Goal: Task Accomplishment & Management: Manage account settings

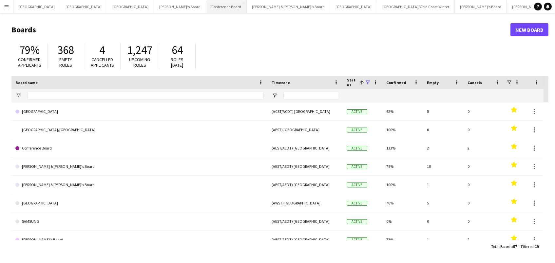
click at [206, 9] on button "Conference Board Close" at bounding box center [226, 6] width 41 height 13
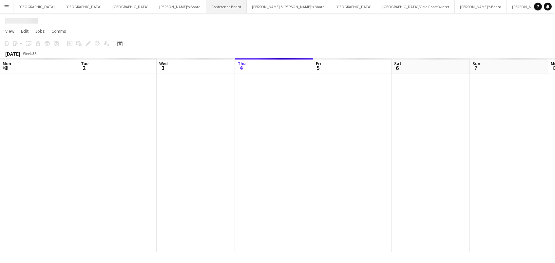
scroll to position [0, 156]
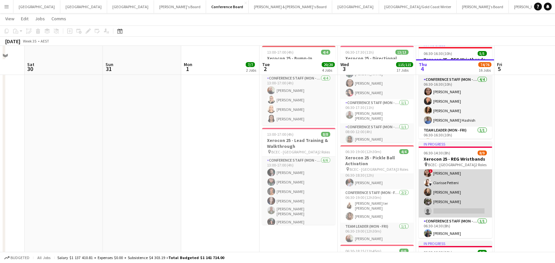
scroll to position [257, 0]
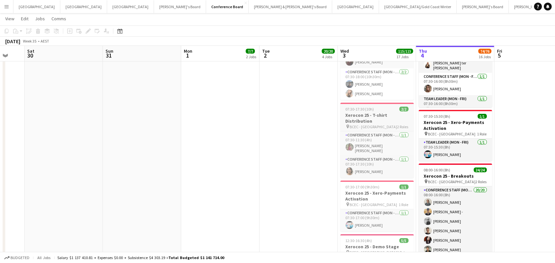
click at [374, 118] on h3 "Xerocon 25 - T-shirt Distribution" at bounding box center [376, 118] width 73 height 12
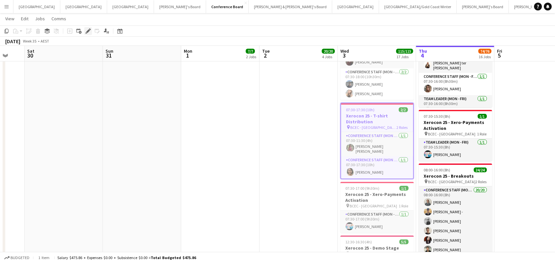
click at [85, 31] on div "Edit" at bounding box center [88, 31] width 8 height 8
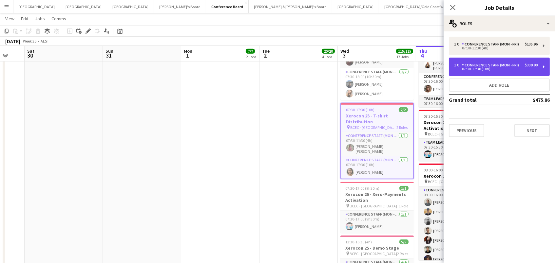
click at [477, 73] on div "1 x Conference Staff (Mon - Fri) $339.90 07:30-17:30 (10h)" at bounding box center [499, 67] width 101 height 18
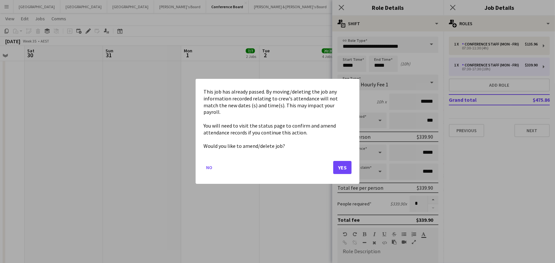
click at [344, 165] on button "Yes" at bounding box center [342, 167] width 18 height 13
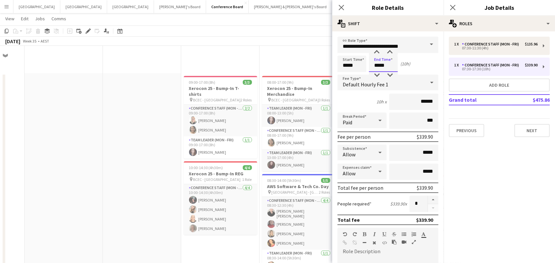
scroll to position [861, 0]
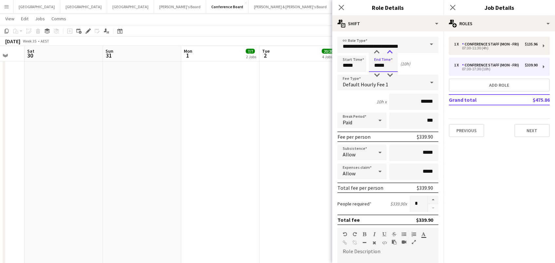
click at [386, 55] on div at bounding box center [389, 52] width 13 height 7
type input "*****"
click at [389, 74] on div at bounding box center [389, 75] width 13 height 7
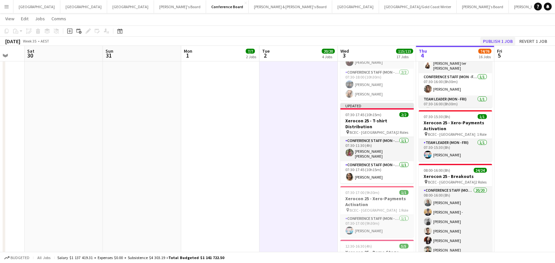
click at [499, 42] on button "Publish 1 job" at bounding box center [497, 41] width 35 height 9
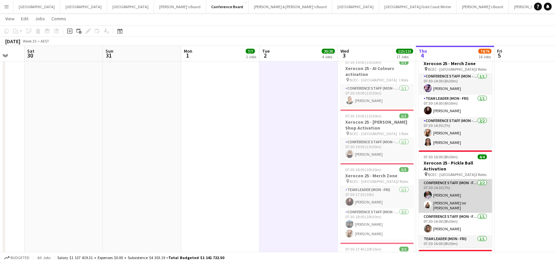
scroll to position [646, 0]
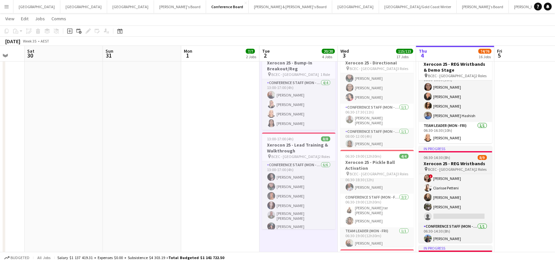
click at [442, 160] on span "06:30-14:30 (8h)" at bounding box center [437, 157] width 27 height 5
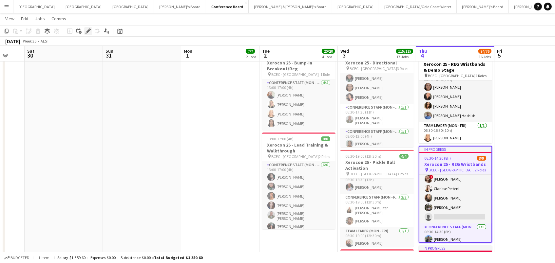
click at [90, 31] on icon "Edit" at bounding box center [87, 30] width 5 height 5
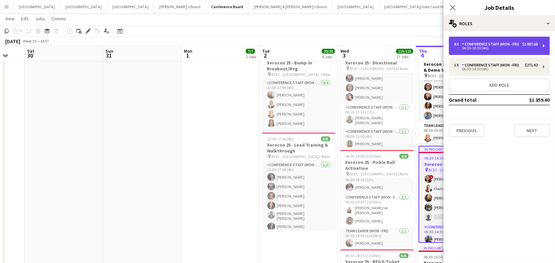
click at [503, 49] on div "8 x Conference Staff (Mon - Fri) $1 087.68 06:30-10:30 (4h)" at bounding box center [499, 46] width 101 height 18
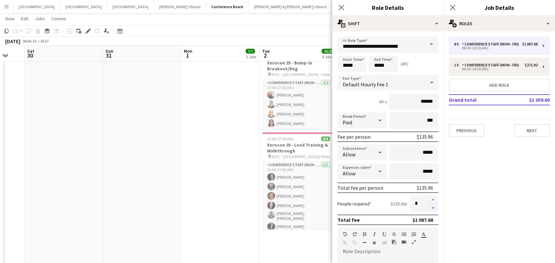
click at [433, 208] on button "button" at bounding box center [433, 208] width 10 height 8
type input "*"
click at [464, 77] on div "8 x Conference Staff (Mon - Fri) $1 087.68 06:30-10:30 (4h) 1 x Conference Staf…" at bounding box center [499, 87] width 111 height 101
click at [449, 79] on button "Add role" at bounding box center [499, 85] width 101 height 13
type input "**********"
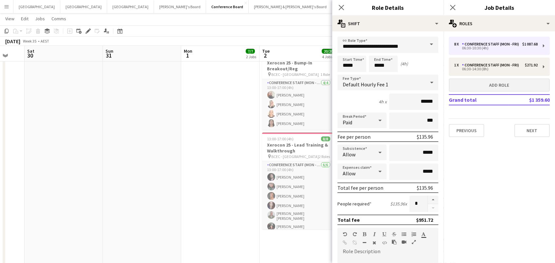
type input "*****"
type input "******"
type input "*"
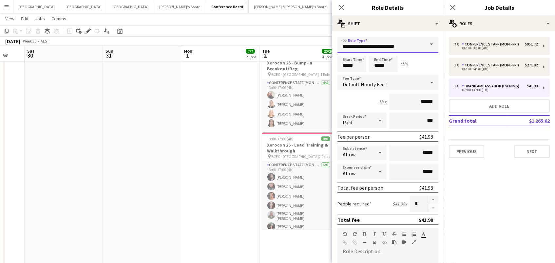
click at [410, 45] on input "**********" at bounding box center [387, 45] width 101 height 16
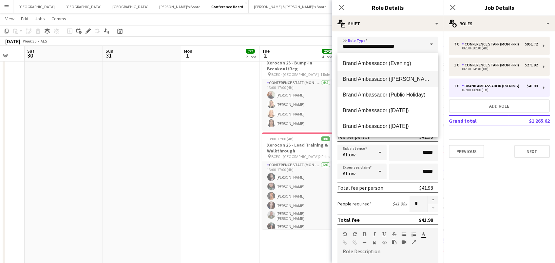
click at [408, 80] on span "Brand Ambassador ([PERSON_NAME])" at bounding box center [388, 79] width 90 height 6
type input "**********"
type input "******"
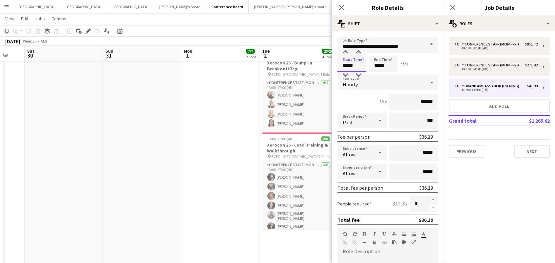
click at [353, 65] on input "*****" at bounding box center [351, 64] width 29 height 16
click at [345, 72] on div at bounding box center [345, 75] width 13 height 7
click at [356, 73] on div at bounding box center [358, 75] width 13 height 7
type input "*****"
click at [356, 73] on div at bounding box center [358, 75] width 13 height 7
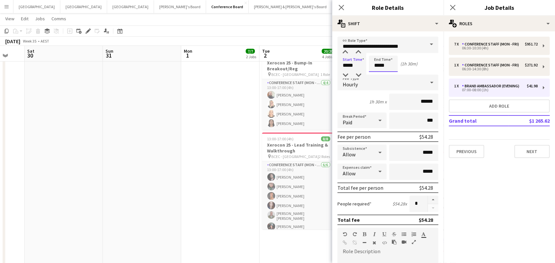
click at [380, 65] on input "*****" at bounding box center [383, 64] width 29 height 16
click at [377, 72] on div at bounding box center [376, 75] width 13 height 7
click at [390, 72] on div at bounding box center [389, 75] width 13 height 7
type input "*****"
click at [390, 72] on div at bounding box center [389, 75] width 13 height 7
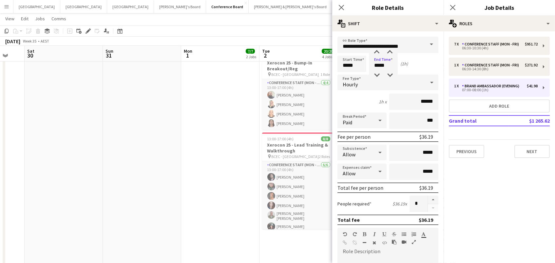
click at [293, 32] on app-toolbar "Copy Paste Paste Command V Paste with crew Command Shift V Paste linked Job Del…" at bounding box center [277, 31] width 555 height 11
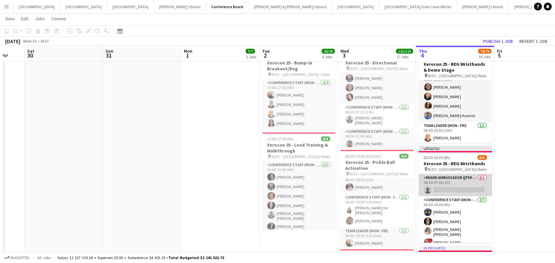
scroll to position [0, 0]
click at [454, 187] on app-card-role "Brand Ambassador (Mon - Fri) 0/1 06:30-07:30 (1h) single-neutral-actions" at bounding box center [455, 185] width 73 height 22
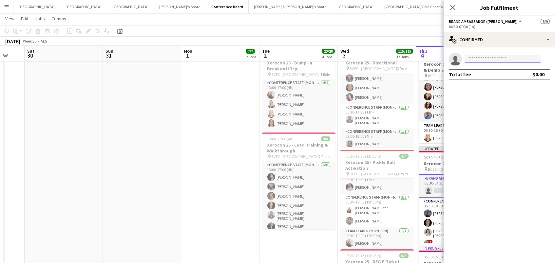
click at [502, 60] on input at bounding box center [503, 59] width 76 height 8
type input "****"
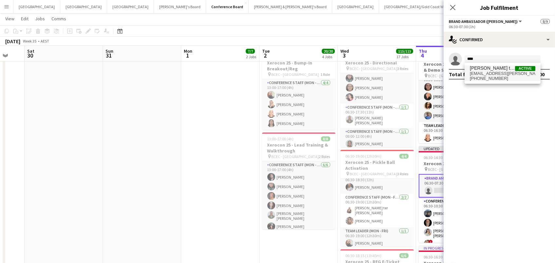
click at [497, 68] on span "[PERSON_NAME] ter [PERSON_NAME]" at bounding box center [492, 69] width 45 height 6
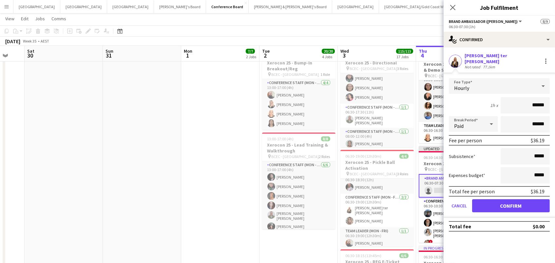
click at [506, 200] on button "Confirm" at bounding box center [511, 205] width 78 height 13
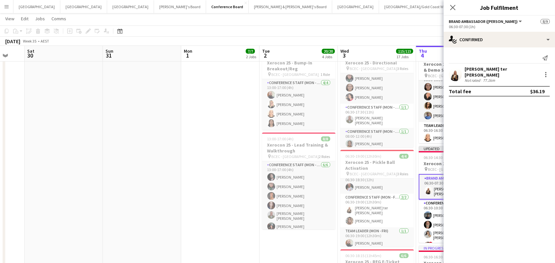
click at [433, 33] on app-toolbar "Copy Paste Paste Command V Paste with crew Command Shift V Paste linked Job Del…" at bounding box center [277, 31] width 555 height 11
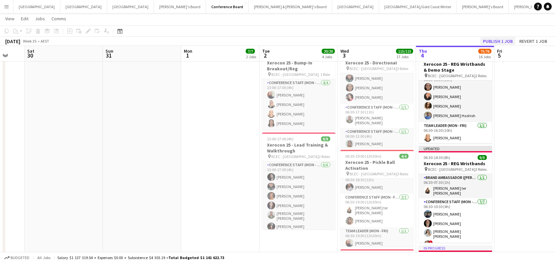
click at [510, 40] on button "Publish 1 job" at bounding box center [497, 41] width 35 height 9
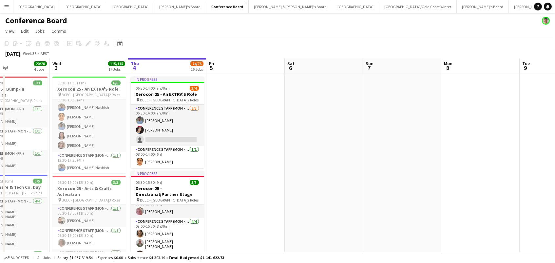
scroll to position [0, 186]
click at [28, 9] on button "Adelaide Close" at bounding box center [36, 6] width 47 height 13
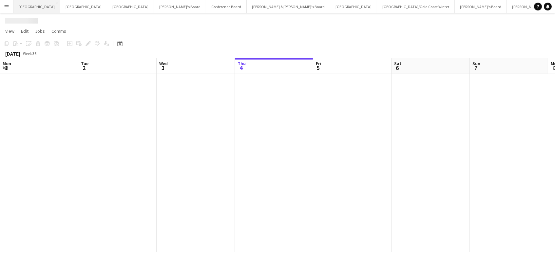
scroll to position [0, 156]
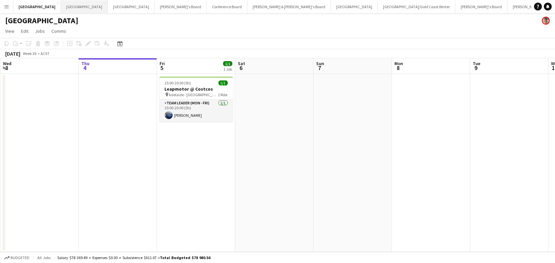
click at [61, 4] on button "Perth Close" at bounding box center [84, 6] width 47 height 13
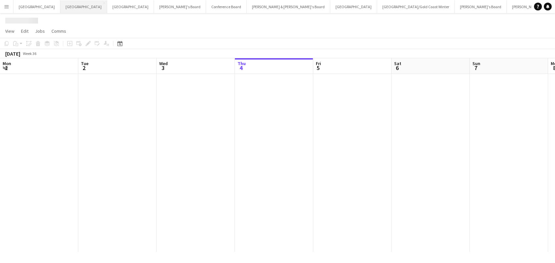
scroll to position [0, 156]
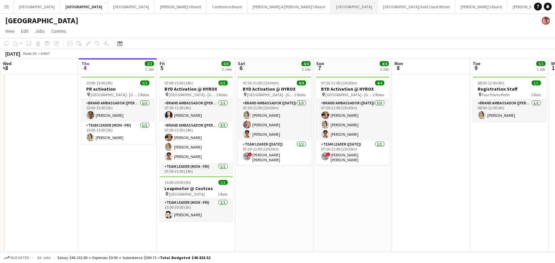
click at [331, 6] on button "Sydney Close" at bounding box center [354, 6] width 47 height 13
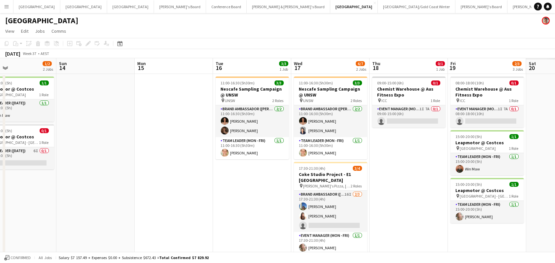
scroll to position [0, 179]
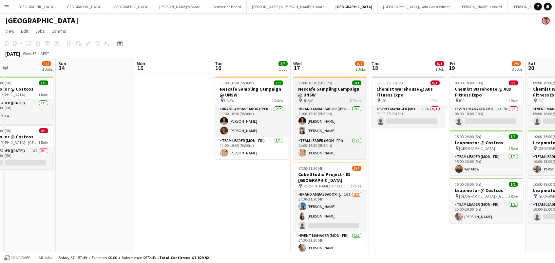
click at [320, 95] on h3 "Nescafe Sampling Campaign @ UNSW" at bounding box center [329, 92] width 73 height 12
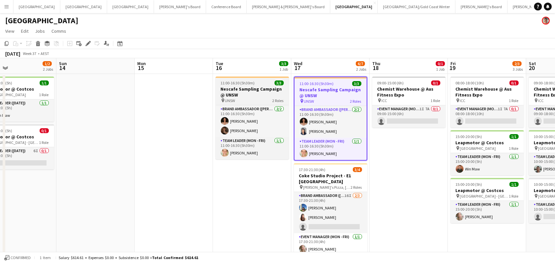
click at [241, 85] on span "11:00-16:30 (5h30m)" at bounding box center [238, 83] width 34 height 5
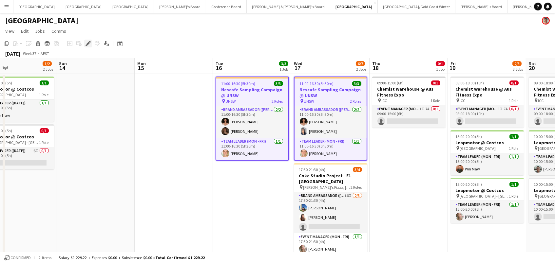
click at [88, 42] on icon at bounding box center [88, 44] width 4 height 4
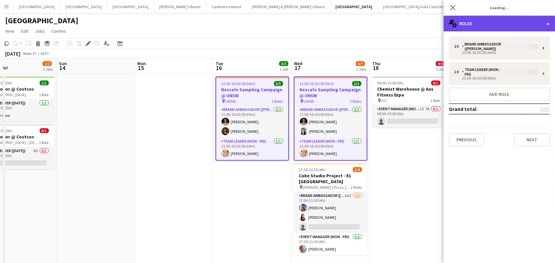
click at [460, 24] on div "multiple-users-add Roles" at bounding box center [499, 24] width 111 height 16
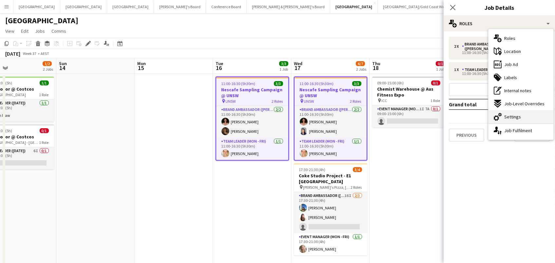
click at [514, 120] on div "cog-double-3 Settings" at bounding box center [520, 116] width 65 height 13
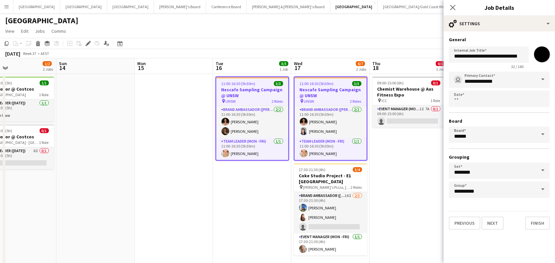
click at [541, 55] on input "*******" at bounding box center [542, 55] width 24 height 24
type input "*******"
click at [409, 149] on app-date-cell "09:00-15:00 (6h) 0/1 Chemist Warehouse @ Aus Fitness Expo pin ICC 1 Role Event …" at bounding box center [409, 171] width 78 height 195
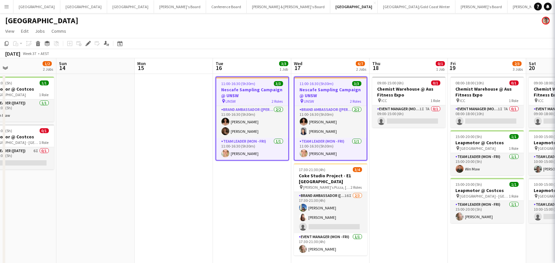
scroll to position [0, 178]
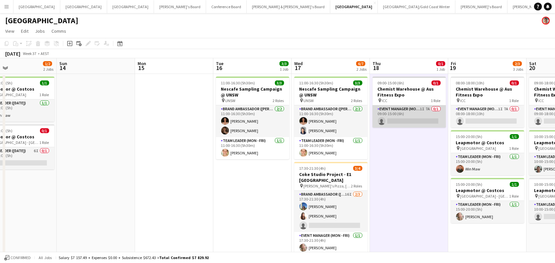
click at [413, 114] on app-card-role "Event Manager (Mon - Fri) 1I 7A 0/1 09:00-15:00 (6h) single-neutral-actions" at bounding box center [408, 116] width 73 height 22
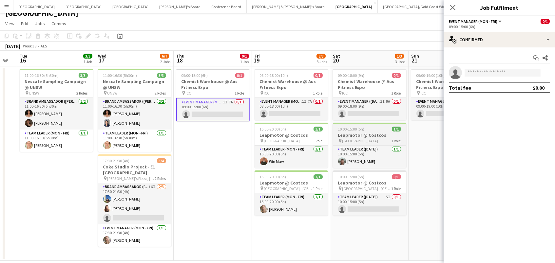
scroll to position [0, 297]
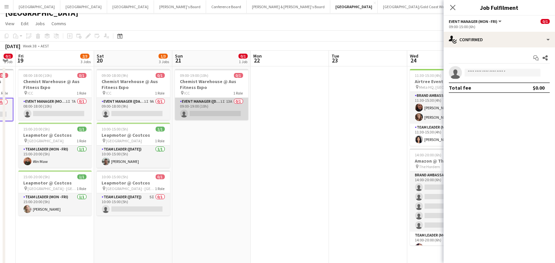
click at [231, 107] on app-card-role "Event Manager (Sunday) 1I 13A 0/1 09:00-19:00 (10h) single-neutral-actions" at bounding box center [211, 109] width 73 height 22
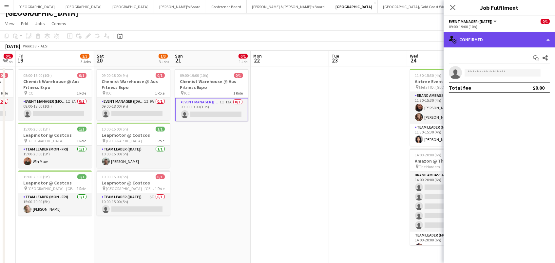
click at [508, 35] on div "single-neutral-actions-check-2 Confirmed" at bounding box center [499, 40] width 111 height 16
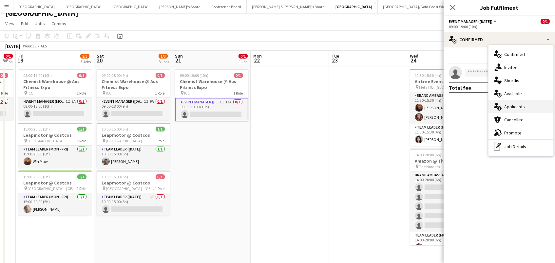
click at [529, 112] on div "single-neutral-actions-information Applicants" at bounding box center [520, 106] width 65 height 13
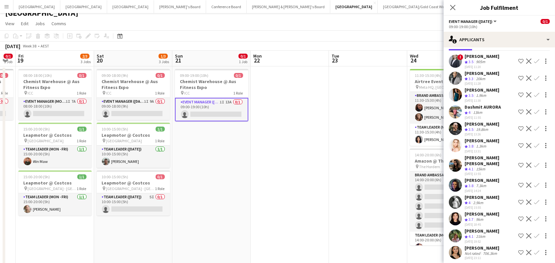
scroll to position [25, 0]
click at [475, 252] on div "Not rated" at bounding box center [473, 254] width 17 height 5
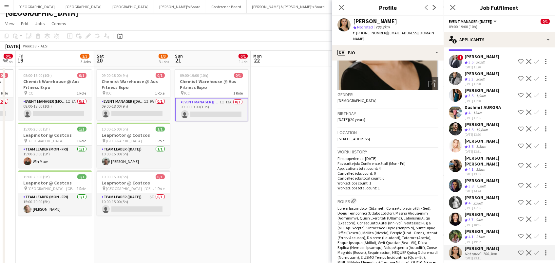
scroll to position [106, 0]
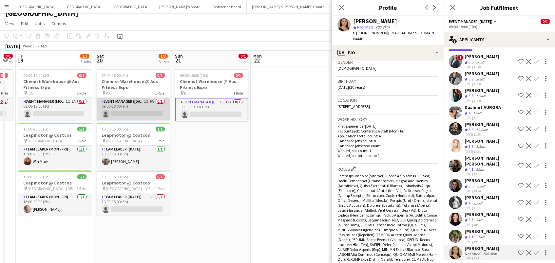
click at [158, 107] on app-card-role "Event Manager (Saturday) 1I 9A 0/1 09:00-18:00 (9h) single-neutral-actions" at bounding box center [133, 109] width 73 height 22
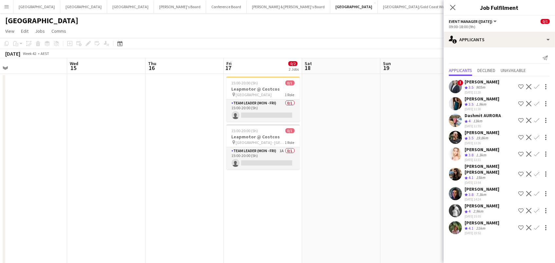
scroll to position [0, 247]
click at [453, 8] on icon at bounding box center [452, 7] width 6 height 6
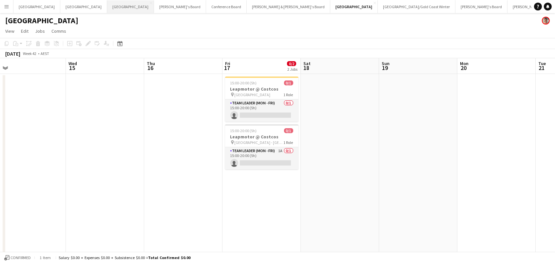
click at [107, 10] on button "Melbourne Close" at bounding box center [130, 6] width 47 height 13
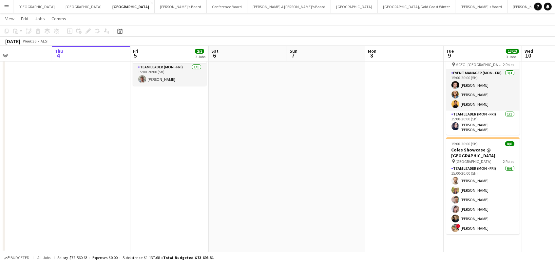
scroll to position [33, 0]
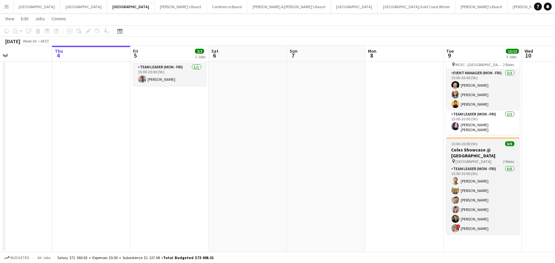
click at [467, 138] on app-job-card "15:00-20:00 (5h) 8/8 Coles Showcase @ Melbourne Airport pin Melbourne Airport 2…" at bounding box center [482, 186] width 73 height 97
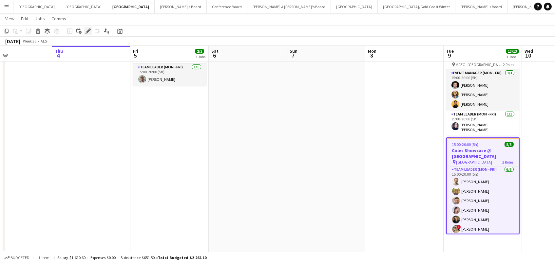
click at [87, 29] on icon "Edit" at bounding box center [87, 30] width 5 height 5
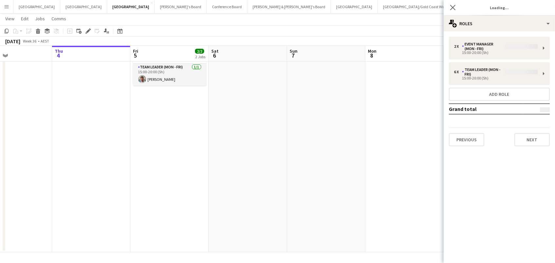
click at [473, 32] on div "2 x Event Manager (Mon - Fri) 15:00-20:00 (5h) 6 x Team Leader (Mon - Fri) 15:0…" at bounding box center [499, 91] width 111 height 120
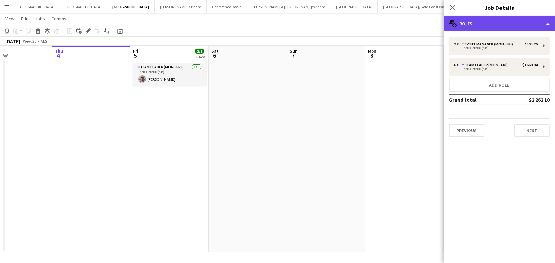
click at [473, 25] on div "multiple-users-add Roles" at bounding box center [499, 24] width 111 height 16
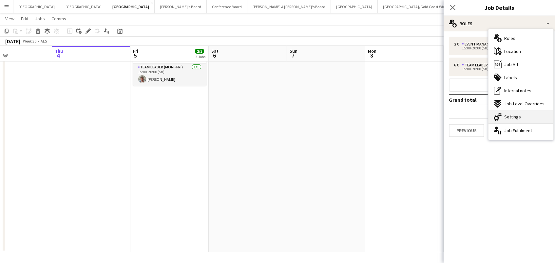
click at [522, 117] on div "cog-double-3 Settings" at bounding box center [520, 116] width 65 height 13
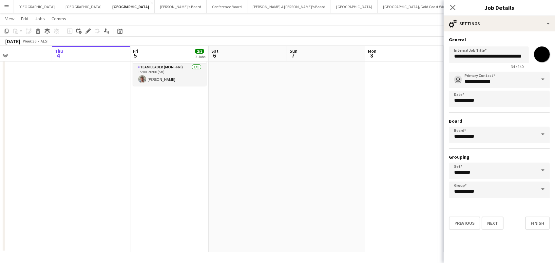
click at [540, 55] on input "*******" at bounding box center [542, 55] width 24 height 24
type input "*******"
click at [363, 126] on app-date-cell at bounding box center [326, 121] width 78 height 262
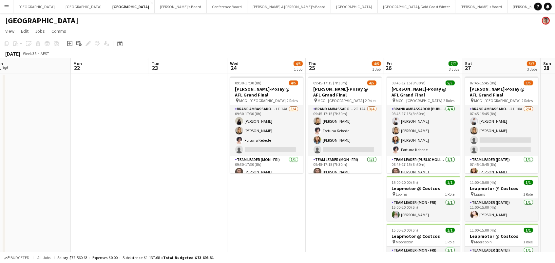
scroll to position [0, 243]
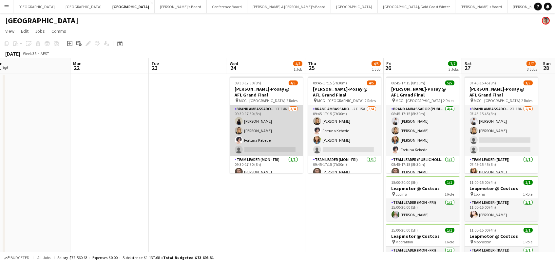
click at [263, 132] on app-card-role "Brand Ambassador (Mon - Fri) 1I 14A 3/4 09:30-17:30 (8h) Onyoo Hwang Emily Lewi…" at bounding box center [266, 130] width 73 height 51
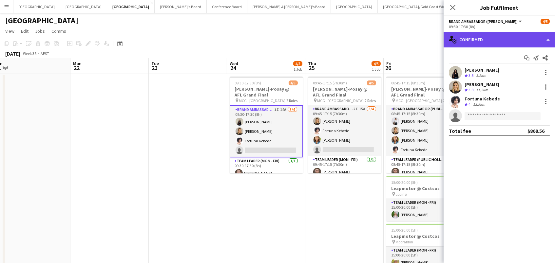
click at [526, 40] on div "single-neutral-actions-check-2 Confirmed" at bounding box center [499, 40] width 111 height 16
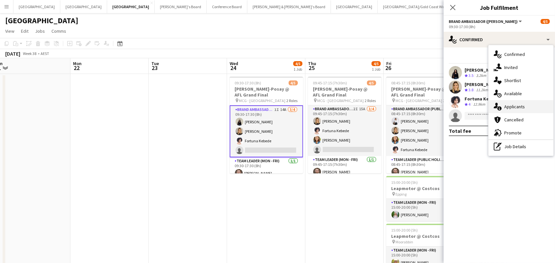
click at [509, 111] on div "single-neutral-actions-information Applicants" at bounding box center [520, 106] width 65 height 13
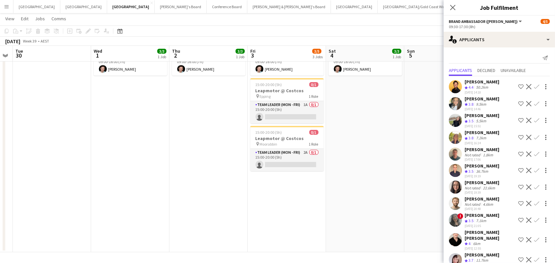
scroll to position [0, 215]
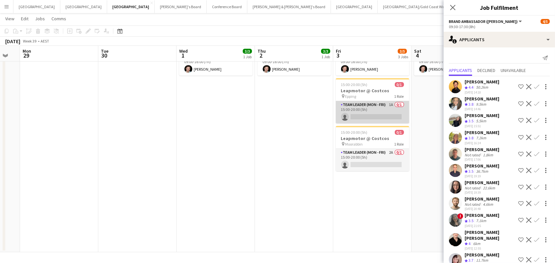
click at [371, 108] on app-card-role "Team Leader (Mon - Fri) 1A 0/1 15:00-20:00 (5h) single-neutral-actions" at bounding box center [372, 112] width 73 height 22
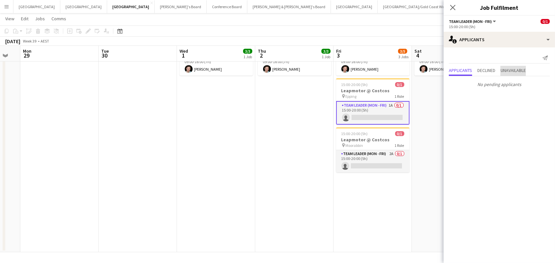
click at [514, 69] on span "Unavailable" at bounding box center [513, 70] width 25 height 5
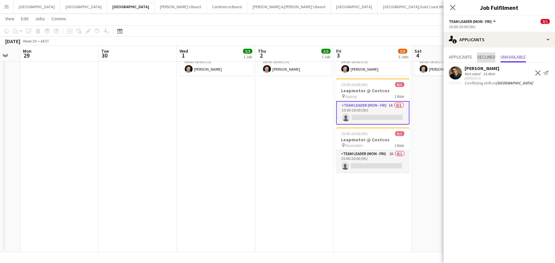
click at [486, 56] on span "Declined" at bounding box center [486, 57] width 18 height 5
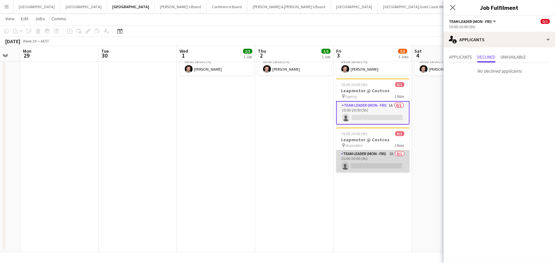
click at [394, 159] on app-card-role "Team Leader (Mon - Fri) 2A 0/1 15:00-20:00 (5h) single-neutral-actions" at bounding box center [372, 161] width 73 height 22
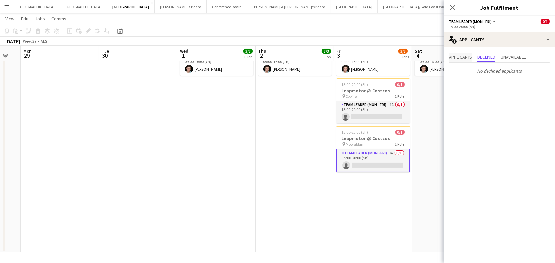
click at [469, 56] on span "Applicants" at bounding box center [460, 57] width 23 height 5
click at [536, 85] on app-icon "Confirm" at bounding box center [536, 86] width 5 height 5
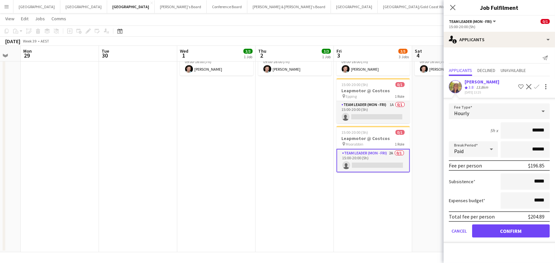
click at [511, 229] on button "Confirm" at bounding box center [511, 231] width 78 height 13
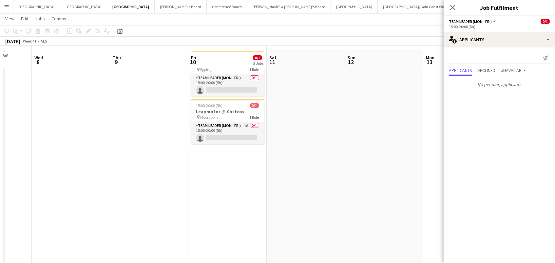
scroll to position [24, 0]
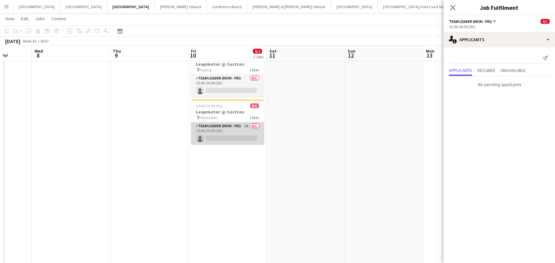
click at [226, 137] on app-card-role "Team Leader (Mon - Fri) 1A 0/1 15:00-20:00 (5h) single-neutral-actions" at bounding box center [227, 134] width 73 height 22
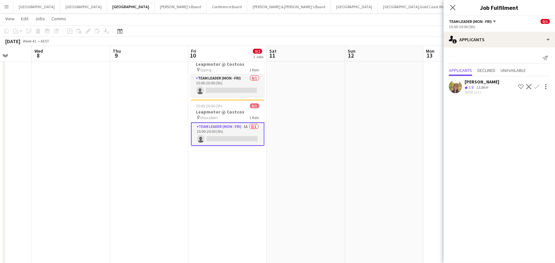
click at [534, 85] on app-icon "Confirm" at bounding box center [536, 86] width 5 height 5
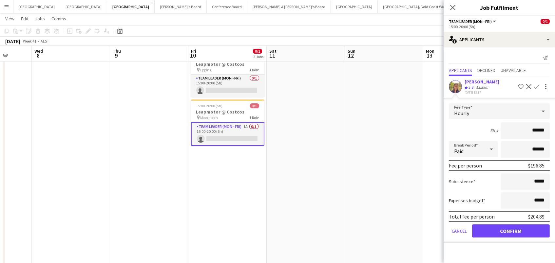
click at [511, 229] on button "Confirm" at bounding box center [511, 231] width 78 height 13
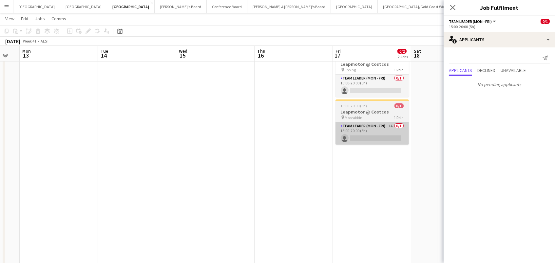
scroll to position [0, 296]
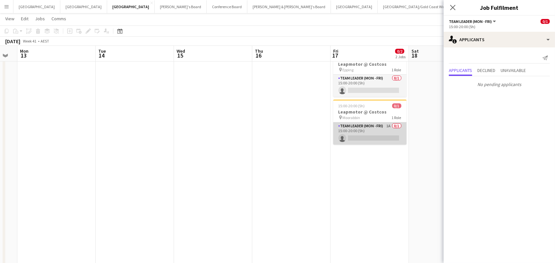
click at [381, 136] on app-card-role "Team Leader (Mon - Fri) 1A 0/1 15:00-20:00 (5h) single-neutral-actions" at bounding box center [369, 134] width 73 height 22
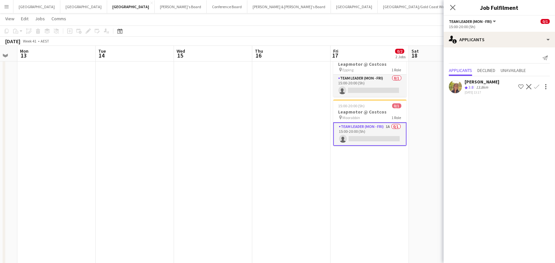
click at [533, 84] on button "Confirm" at bounding box center [537, 87] width 8 height 8
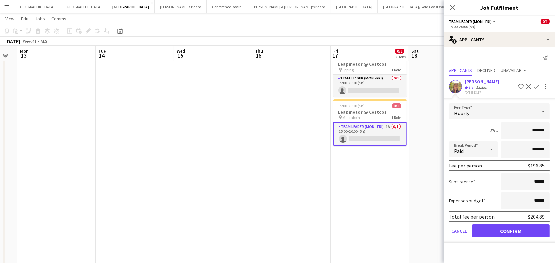
click at [511, 229] on button "Confirm" at bounding box center [511, 231] width 78 height 13
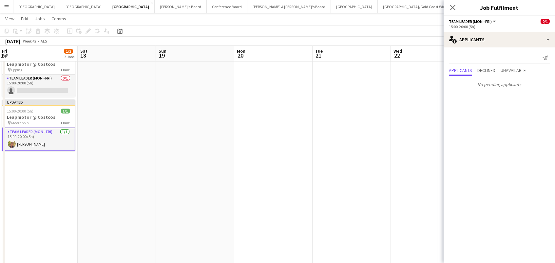
scroll to position [0, 193]
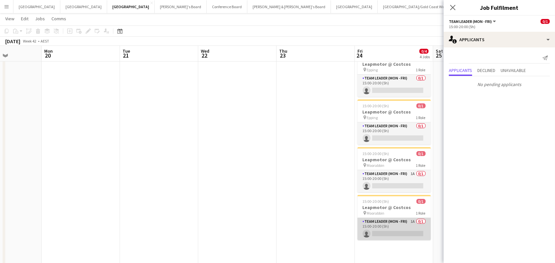
click at [394, 226] on app-card-role "Team Leader (Mon - Fri) 1A 0/1 15:00-20:00 (5h) single-neutral-actions" at bounding box center [393, 229] width 73 height 22
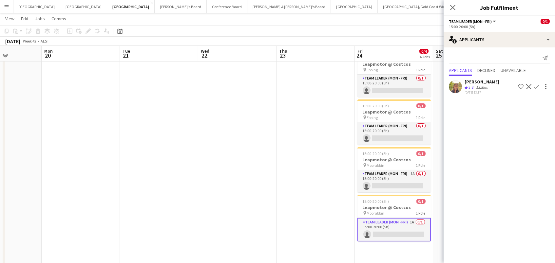
click at [536, 85] on app-icon "Confirm" at bounding box center [536, 86] width 5 height 5
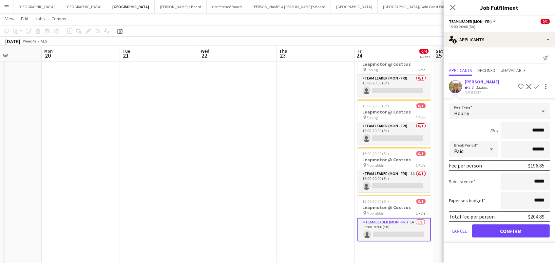
click at [511, 229] on button "Confirm" at bounding box center [511, 231] width 78 height 13
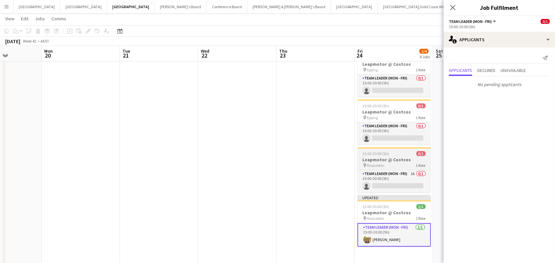
click at [383, 154] on span "15:00-20:00 (5h)" at bounding box center [376, 153] width 27 height 5
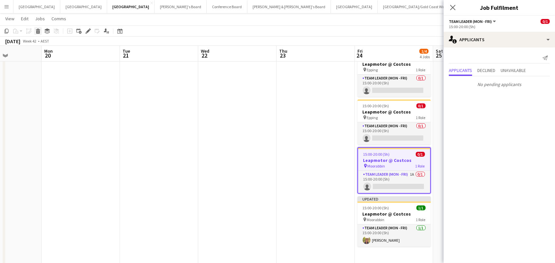
click at [37, 29] on icon "Delete" at bounding box center [37, 30] width 5 height 5
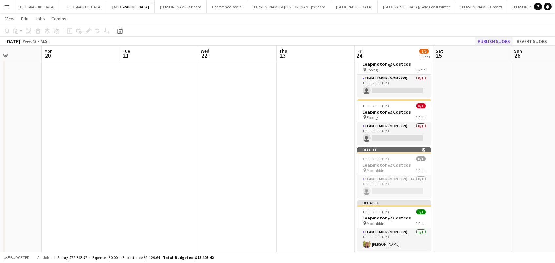
click at [497, 41] on button "Publish 5 jobs" at bounding box center [494, 41] width 38 height 9
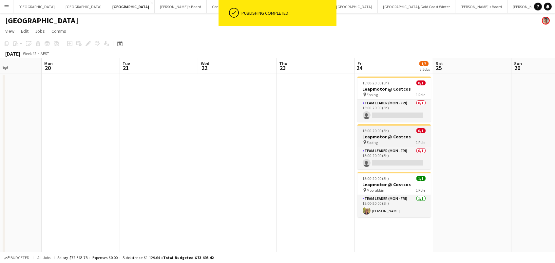
scroll to position [0, 0]
click at [377, 130] on span "15:00-20:00 (5h)" at bounding box center [376, 130] width 27 height 5
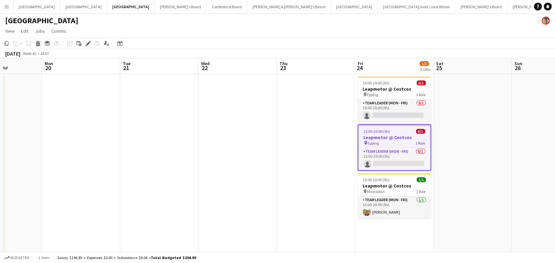
click at [38, 43] on icon "Delete" at bounding box center [37, 43] width 5 height 5
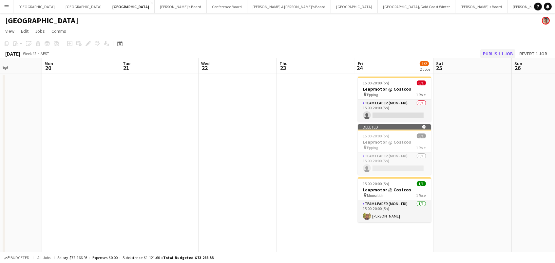
click at [507, 55] on button "Publish 1 job" at bounding box center [497, 53] width 35 height 9
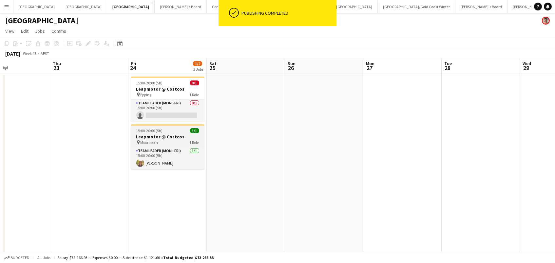
click at [190, 138] on h3 "Leapmotor @ Costcos" at bounding box center [167, 137] width 73 height 6
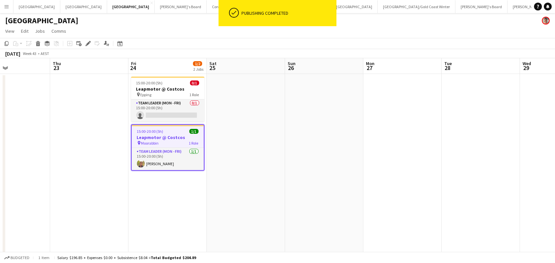
scroll to position [0, 263]
click at [89, 43] on icon "Edit" at bounding box center [87, 43] width 5 height 5
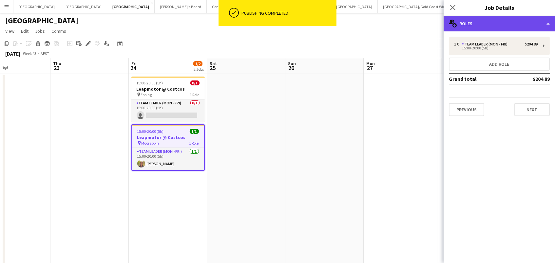
click at [540, 25] on div "multiple-users-add Roles" at bounding box center [499, 24] width 111 height 16
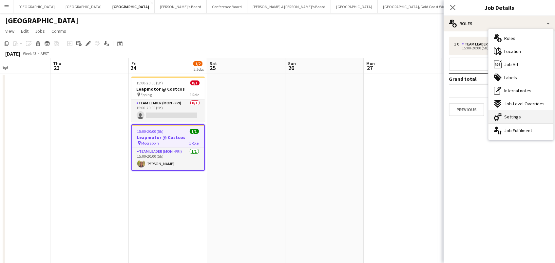
click at [535, 117] on div "cog-double-3 Settings" at bounding box center [520, 116] width 65 height 13
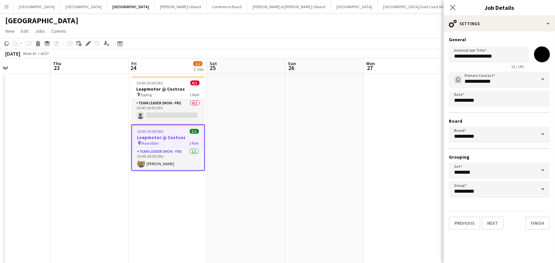
click at [537, 60] on input "*******" at bounding box center [542, 55] width 24 height 24
type input "*******"
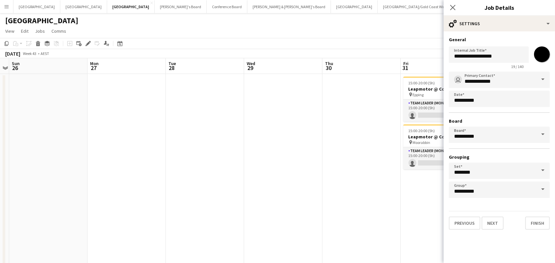
scroll to position [0, 237]
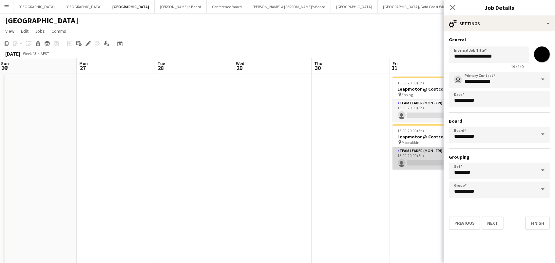
click at [435, 160] on app-card-role "Team Leader (Mon - Fri) 1A 0/1 15:00-20:00 (5h) single-neutral-actions" at bounding box center [428, 158] width 73 height 22
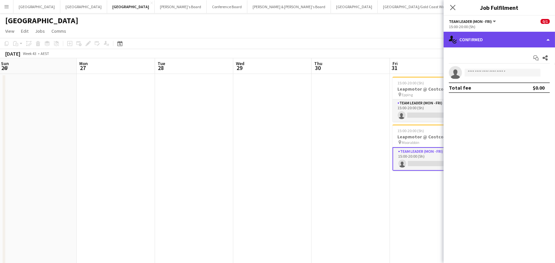
click at [514, 36] on div "single-neutral-actions-check-2 Confirmed" at bounding box center [499, 40] width 111 height 16
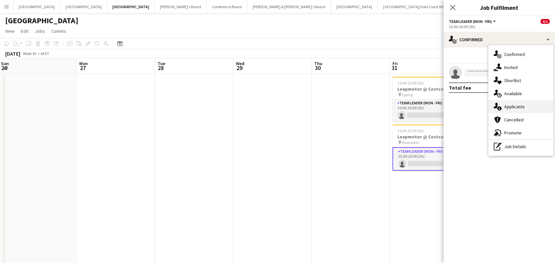
click at [517, 112] on div "single-neutral-actions-information Applicants" at bounding box center [520, 106] width 65 height 13
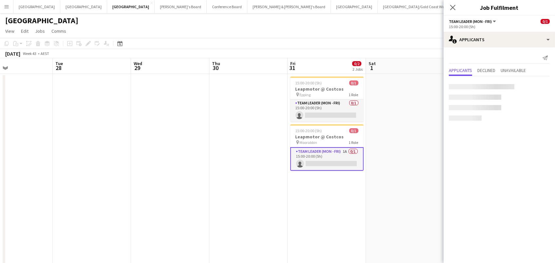
scroll to position [0, 186]
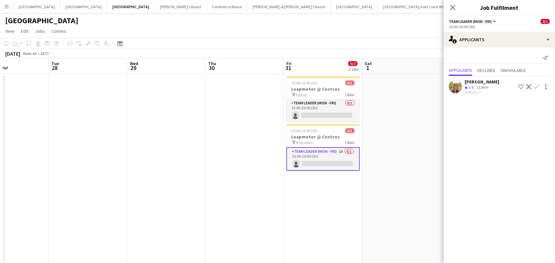
click at [536, 87] on app-icon "Confirm" at bounding box center [536, 86] width 5 height 5
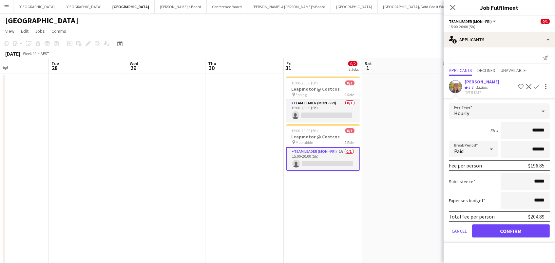
click at [511, 229] on button "Confirm" at bounding box center [511, 231] width 78 height 13
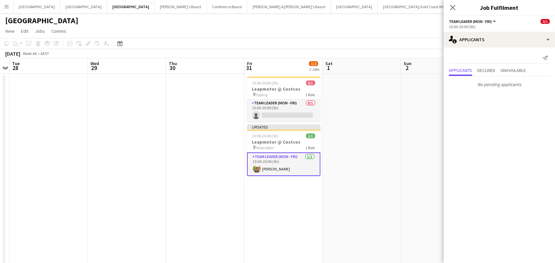
scroll to position [0, 173]
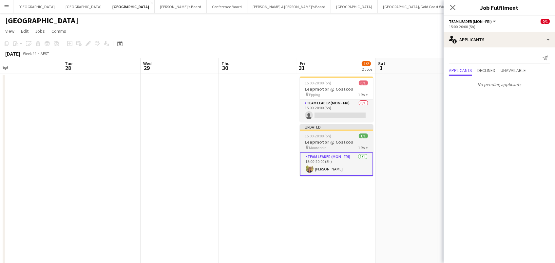
click at [342, 142] on h3 "Leapmotor @ Costcos" at bounding box center [336, 142] width 73 height 6
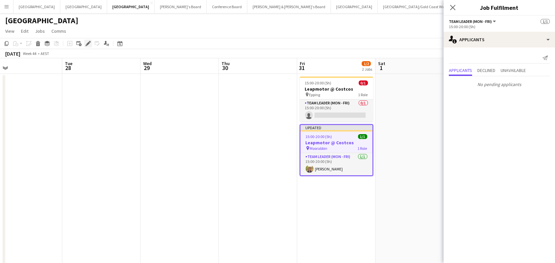
click at [86, 47] on div "Edit" at bounding box center [88, 44] width 8 height 8
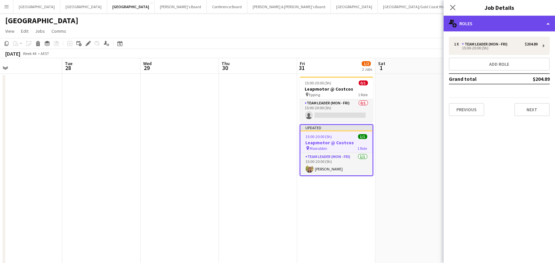
click at [497, 20] on div "multiple-users-add Roles" at bounding box center [499, 24] width 111 height 16
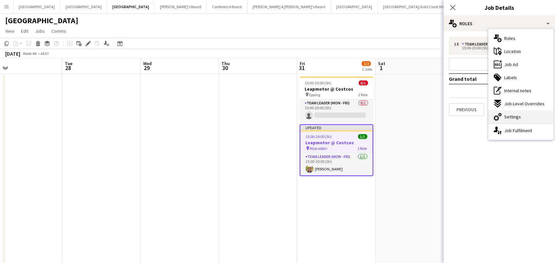
click at [516, 117] on span "Settings" at bounding box center [512, 117] width 17 height 6
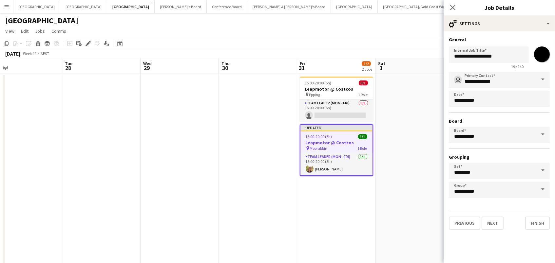
click at [546, 49] on input "*******" at bounding box center [542, 55] width 24 height 24
type input "*******"
click at [387, 147] on app-date-cell at bounding box center [414, 205] width 78 height 262
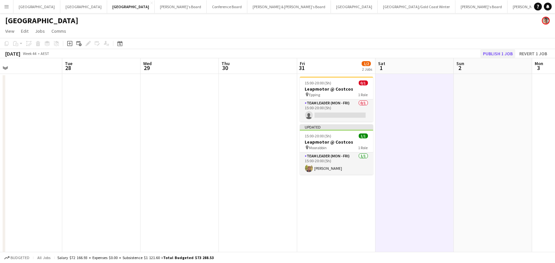
click at [494, 53] on button "Publish 1 job" at bounding box center [497, 53] width 35 height 9
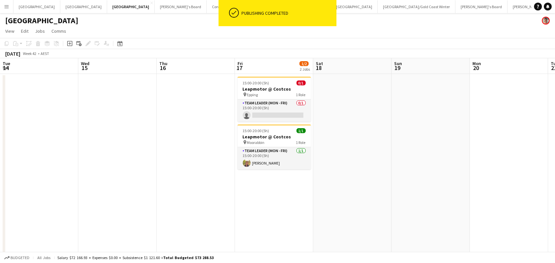
scroll to position [0, 205]
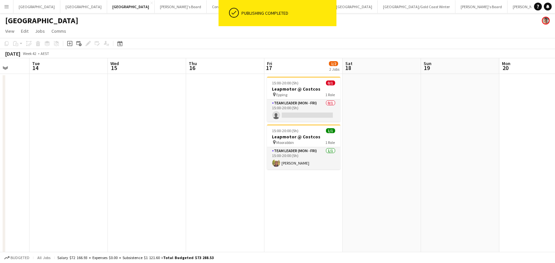
click at [318, 144] on div "pin Moorabbin 1 Role" at bounding box center [303, 142] width 73 height 5
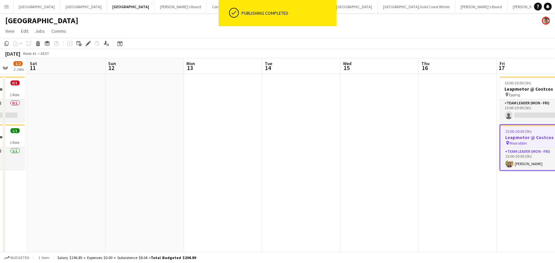
scroll to position [0, 199]
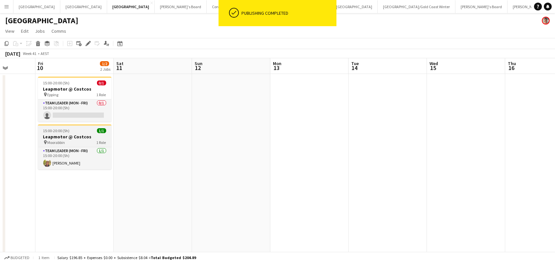
click at [80, 141] on div "pin Moorabbin 1 Role" at bounding box center [74, 142] width 73 height 5
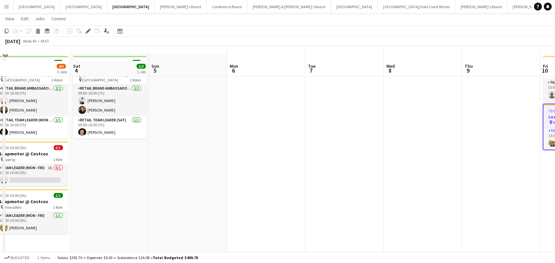
scroll to position [35, 0]
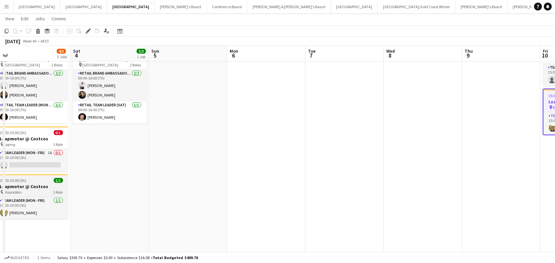
click at [41, 186] on h3 "Leapmotor @ Costcos" at bounding box center [31, 187] width 73 height 6
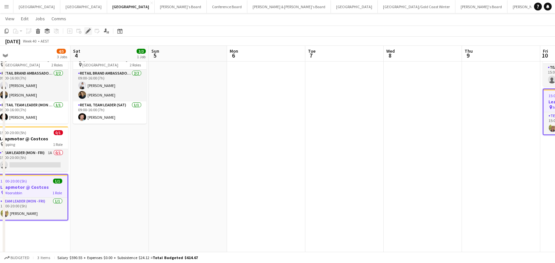
click at [87, 32] on icon "Edit" at bounding box center [87, 30] width 5 height 5
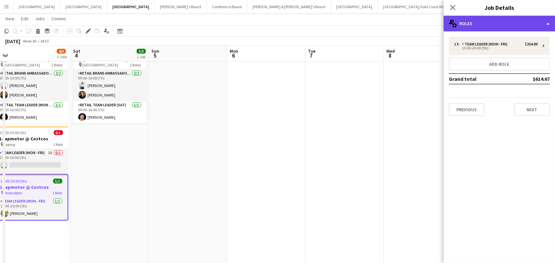
click at [505, 16] on div "multiple-users-add Roles" at bounding box center [499, 24] width 111 height 16
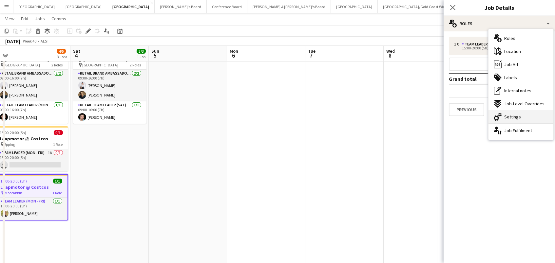
click at [538, 115] on div "cog-double-3 Settings" at bounding box center [520, 116] width 65 height 13
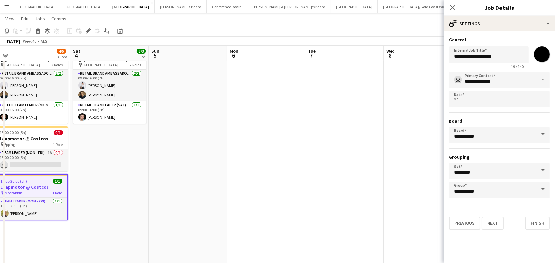
click at [539, 55] on input "*******" at bounding box center [542, 55] width 24 height 24
type input "*******"
click at [335, 162] on app-date-cell at bounding box center [344, 169] width 78 height 262
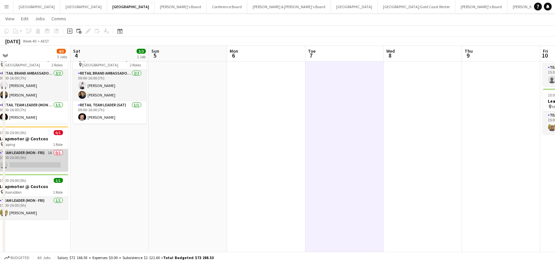
click at [35, 162] on app-card-role "Team Leader (Mon - Fri) 1A 0/1 15:00-20:00 (5h) single-neutral-actions" at bounding box center [31, 160] width 73 height 22
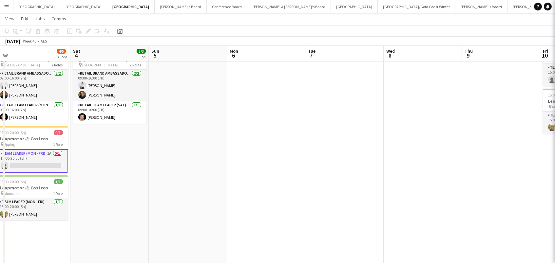
scroll to position [0, 164]
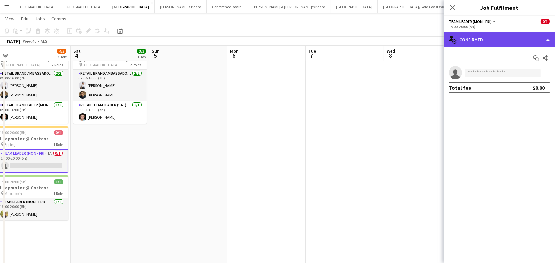
click at [479, 42] on div "single-neutral-actions-check-2 Confirmed" at bounding box center [499, 40] width 111 height 16
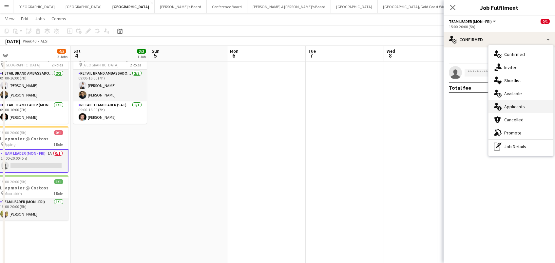
click at [523, 104] on span "Applicants" at bounding box center [514, 107] width 21 height 6
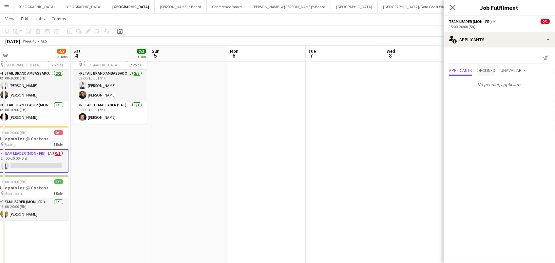
click at [487, 73] on span "Declined" at bounding box center [486, 71] width 18 height 10
click at [515, 56] on span "Unavailable" at bounding box center [513, 57] width 25 height 5
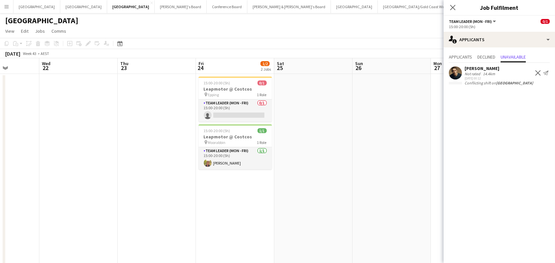
scroll to position [0, 199]
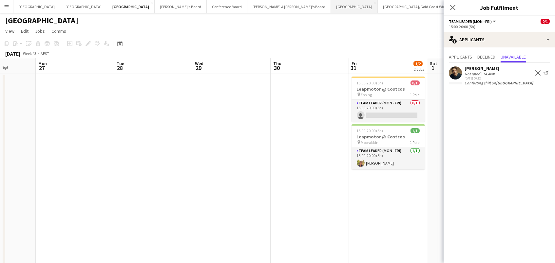
click at [331, 10] on button "Sydney Close" at bounding box center [354, 6] width 47 height 13
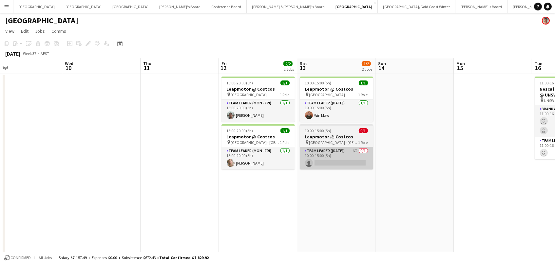
scroll to position [0, 330]
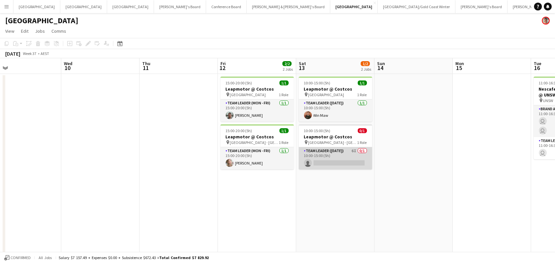
click at [332, 165] on app-card-role "Team Leader (Saturday) 6I 0/1 10:00-15:00 (5h) single-neutral-actions" at bounding box center [335, 158] width 73 height 22
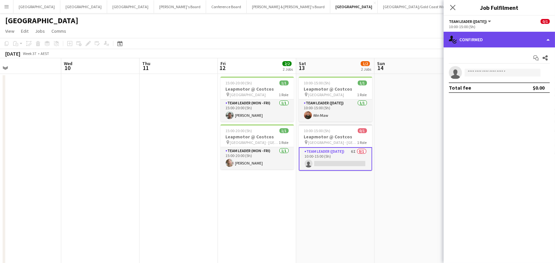
click at [497, 37] on div "single-neutral-actions-check-2 Confirmed" at bounding box center [499, 40] width 111 height 16
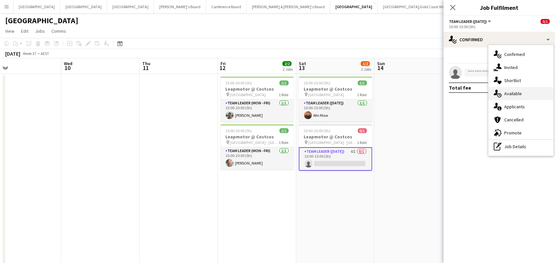
click at [525, 95] on div "single-neutral-actions-upload Available" at bounding box center [520, 93] width 65 height 13
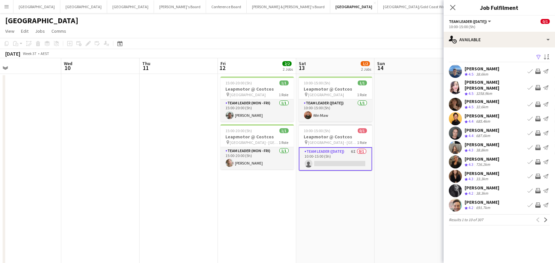
click at [539, 56] on app-icon "Filter" at bounding box center [538, 57] width 5 height 6
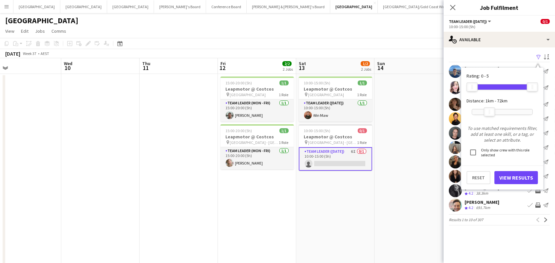
click at [489, 111] on div at bounding box center [502, 111] width 60 height 5
drag, startPoint x: 490, startPoint y: 109, endPoint x: 485, endPoint y: 109, distance: 4.6
click at [485, 109] on div "53km" at bounding box center [484, 111] width 11 height 9
click at [508, 177] on button "View Results" at bounding box center [516, 177] width 44 height 13
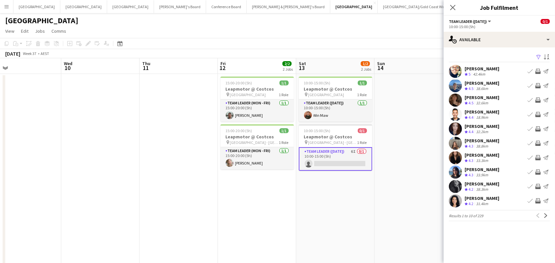
click at [539, 99] on app-icon "Invite crew" at bounding box center [537, 100] width 5 height 5
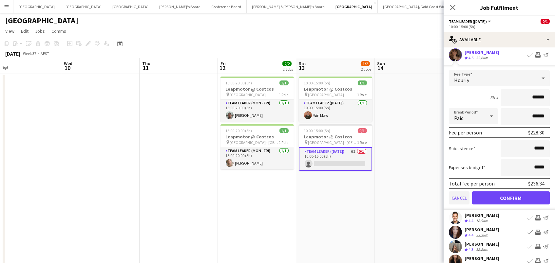
scroll to position [46, 0]
click at [461, 202] on button "Cancel" at bounding box center [459, 197] width 21 height 13
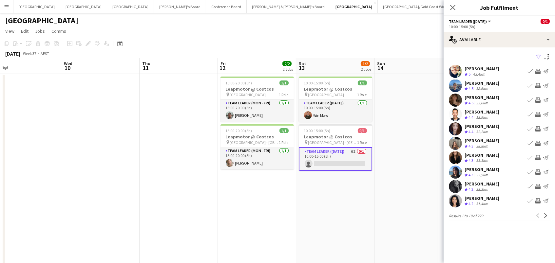
scroll to position [0, 0]
click at [538, 116] on app-icon "Invite crew" at bounding box center [537, 114] width 5 height 5
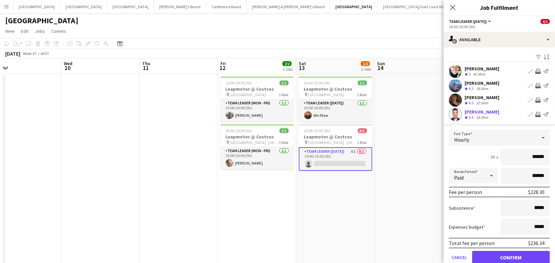
click at [511, 257] on button "Confirm" at bounding box center [511, 257] width 78 height 13
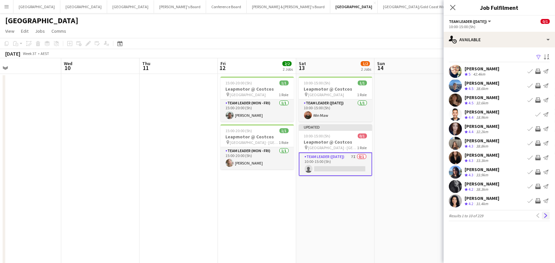
click at [544, 217] on app-icon "Next" at bounding box center [545, 216] width 5 height 5
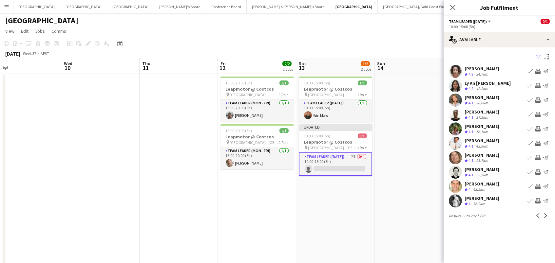
click at [538, 113] on app-icon "Invite crew" at bounding box center [537, 114] width 5 height 5
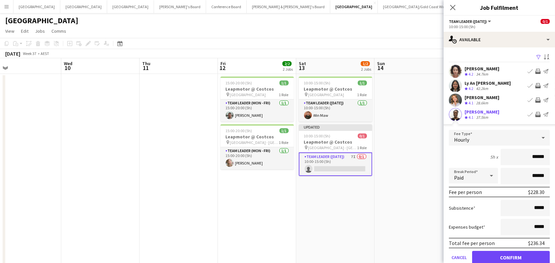
click at [511, 257] on button "Confirm" at bounding box center [511, 257] width 78 height 13
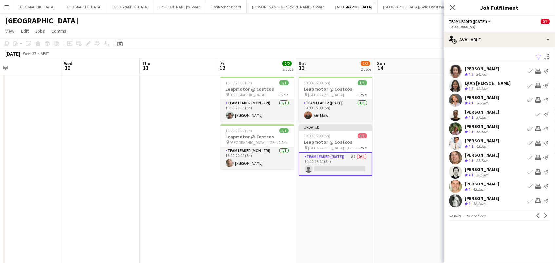
click at [536, 130] on app-icon "Invite crew" at bounding box center [537, 128] width 5 height 5
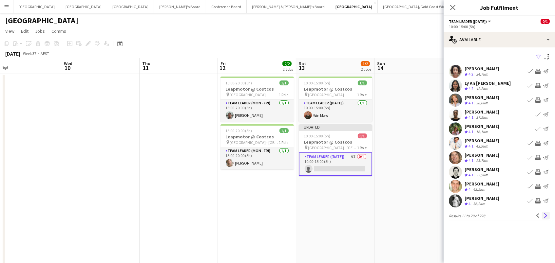
click at [546, 216] on app-icon "Next" at bounding box center [545, 216] width 5 height 5
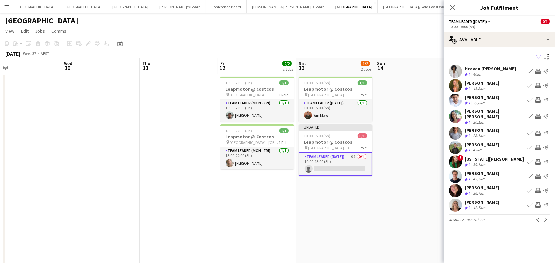
click at [540, 188] on app-icon "Invite crew" at bounding box center [537, 190] width 5 height 5
click at [547, 218] on app-icon "Next" at bounding box center [545, 220] width 5 height 5
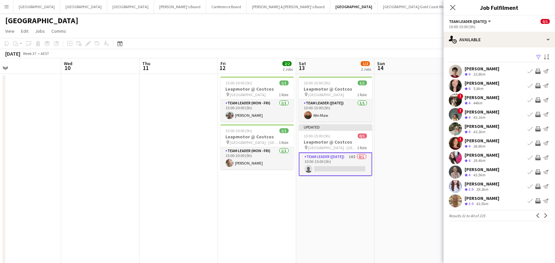
click at [539, 98] on app-icon "Invite crew" at bounding box center [537, 100] width 5 height 5
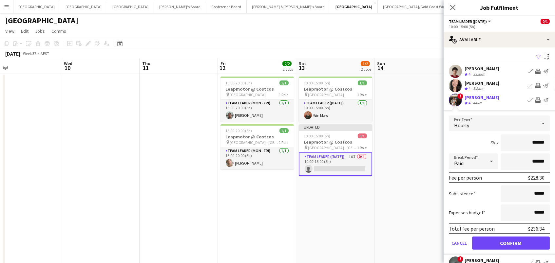
click at [487, 243] on button "Confirm" at bounding box center [511, 243] width 78 height 13
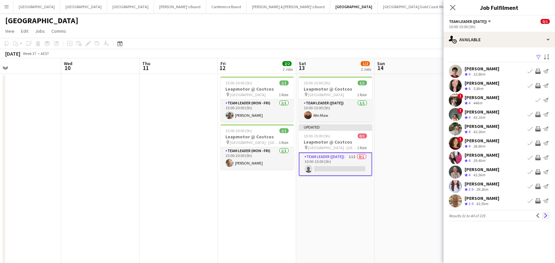
click at [545, 216] on app-icon "Next" at bounding box center [545, 216] width 5 height 5
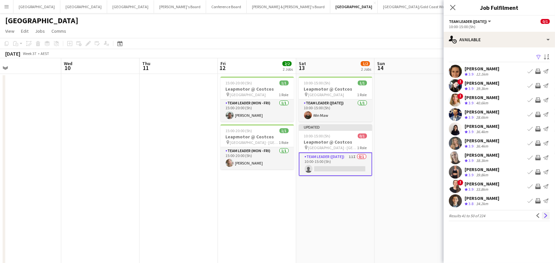
click at [545, 217] on app-icon "Next" at bounding box center [545, 216] width 5 height 5
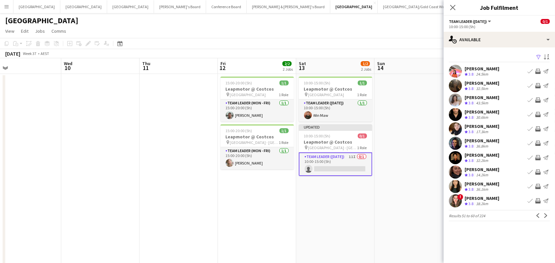
click at [538, 70] on app-icon "Invite crew" at bounding box center [537, 71] width 5 height 5
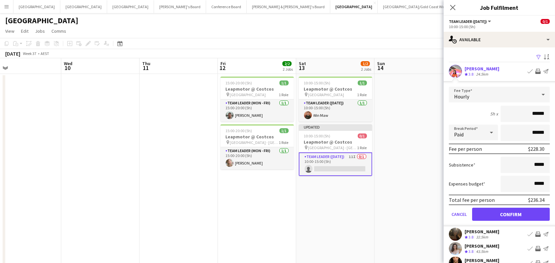
click at [511, 214] on button "Confirm" at bounding box center [511, 214] width 78 height 13
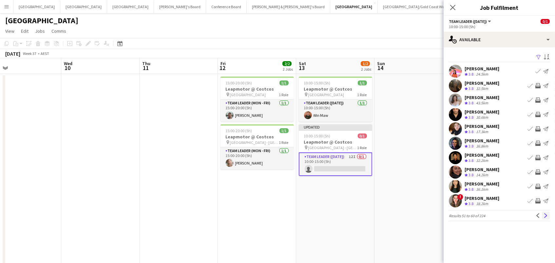
click at [543, 212] on button "Next" at bounding box center [546, 216] width 8 height 8
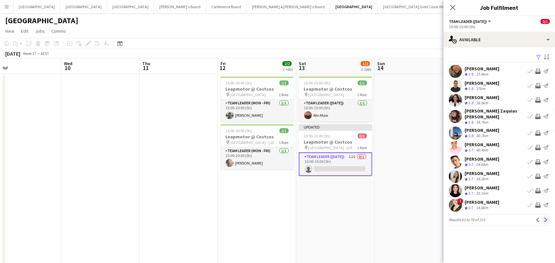
click at [548, 219] on button "Next" at bounding box center [546, 220] width 8 height 8
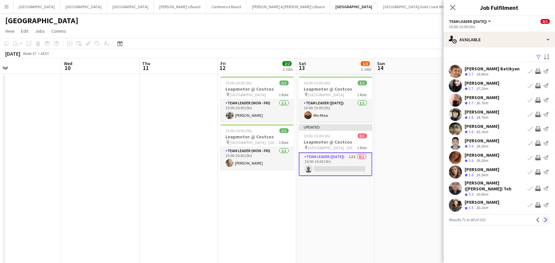
click at [547, 218] on app-icon "Next" at bounding box center [545, 220] width 5 height 5
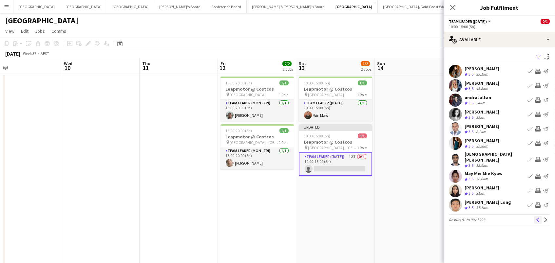
click at [540, 218] on app-icon "Previous" at bounding box center [538, 220] width 5 height 5
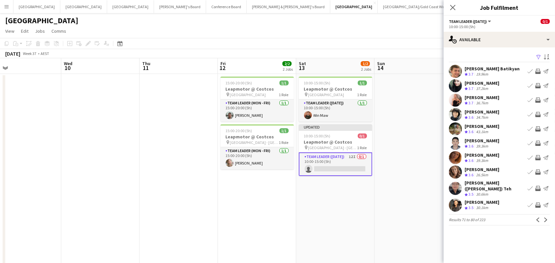
click at [540, 218] on app-icon "Previous" at bounding box center [538, 220] width 5 height 5
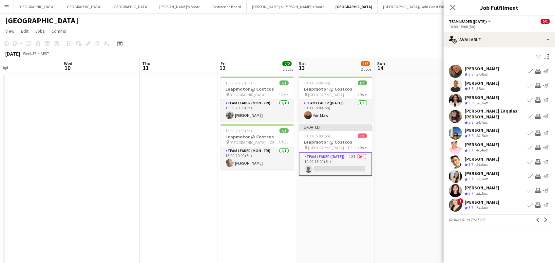
click at [410, 158] on app-date-cell at bounding box center [413, 171] width 78 height 195
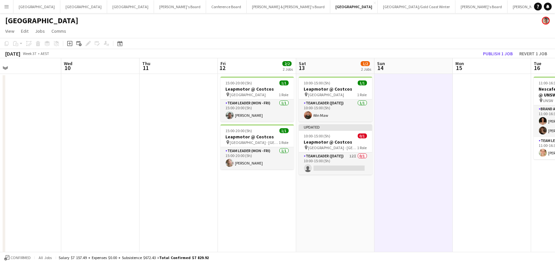
scroll to position [0, 331]
click at [490, 51] on button "Publish 1 job" at bounding box center [497, 53] width 35 height 9
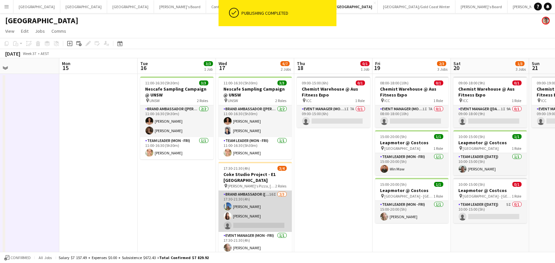
scroll to position [0, 317]
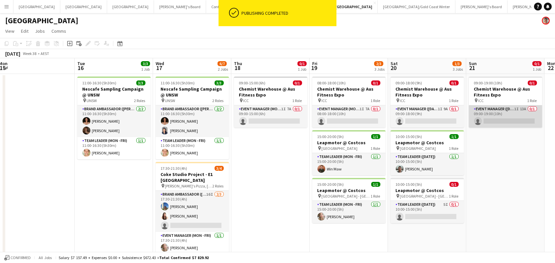
click at [497, 110] on app-card-role "Event Manager (Sunday) 1I 13A 0/1 09:00-19:00 (10h) single-neutral-actions" at bounding box center [505, 116] width 73 height 22
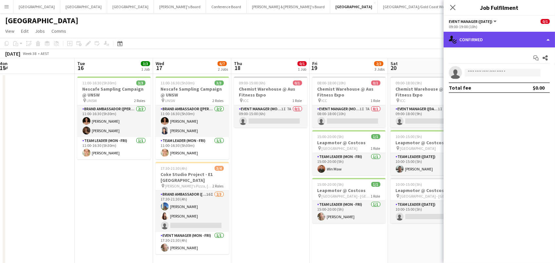
click at [500, 39] on div "single-neutral-actions-check-2 Confirmed" at bounding box center [499, 40] width 111 height 16
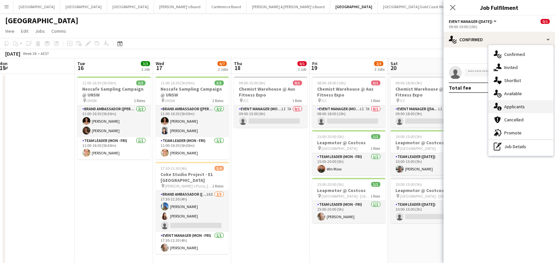
click at [521, 108] on span "Applicants" at bounding box center [514, 107] width 21 height 6
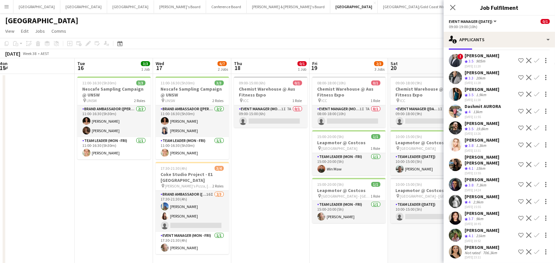
scroll to position [25, 0]
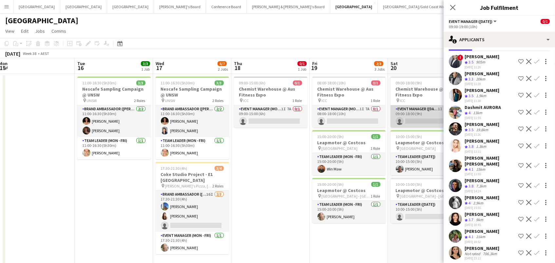
click at [425, 119] on app-card-role "Event Manager (Saturday) 1I 9A 0/1 09:00-18:00 (9h) single-neutral-actions" at bounding box center [426, 116] width 73 height 22
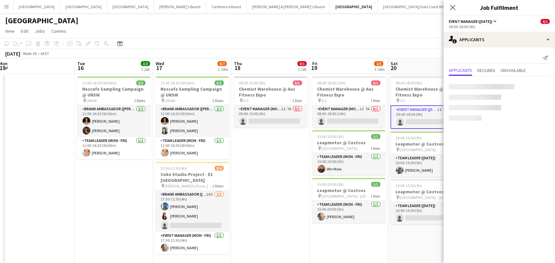
scroll to position [0, 0]
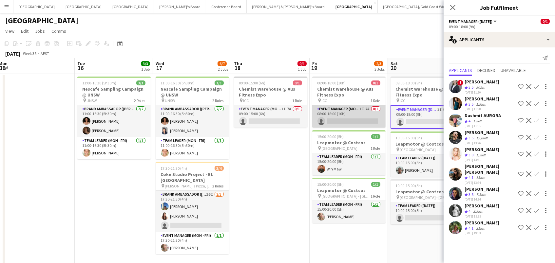
click at [355, 117] on app-card-role "Event Manager (Mon - Fri) 1I 7A 0/1 08:00-18:00 (10h) single-neutral-actions" at bounding box center [348, 116] width 73 height 22
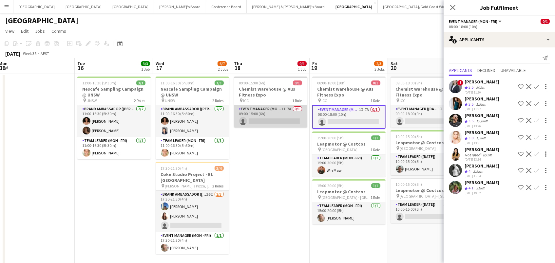
scroll to position [0, 316]
click at [282, 119] on app-card-role "Event Manager (Mon - Fri) 1I 7A 0/1 09:00-15:00 (6h) single-neutral-actions" at bounding box center [271, 116] width 73 height 22
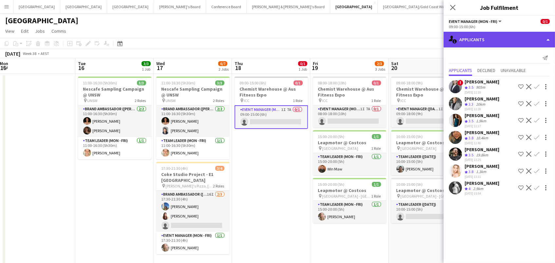
click at [483, 39] on div "single-neutral-actions-information Applicants" at bounding box center [499, 40] width 111 height 16
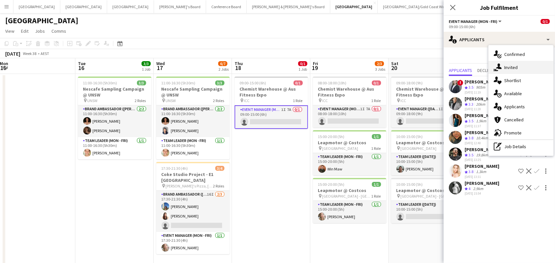
click at [507, 67] on span "Invited" at bounding box center [510, 68] width 13 height 6
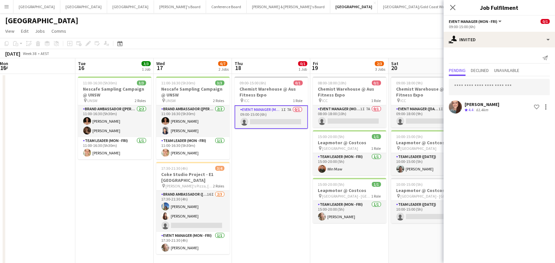
click at [487, 97] on div "Danielle Winsor Crew rating 4.4 61.4km Shortlist crew" at bounding box center [499, 95] width 111 height 39
click at [487, 92] on input "text" at bounding box center [499, 87] width 101 height 16
type input "**********"
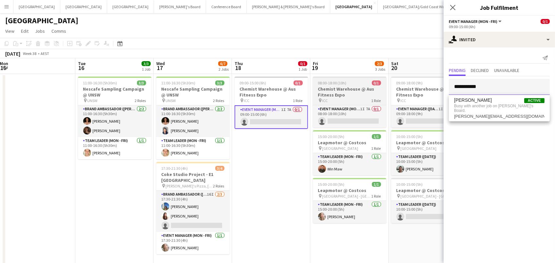
drag, startPoint x: 488, startPoint y: 87, endPoint x: 346, endPoint y: 85, distance: 142.2
click at [346, 85] on body "Menu Boards Boards Boards All jobs Status Workforce Workforce My Workforce Recr…" at bounding box center [277, 140] width 555 height 280
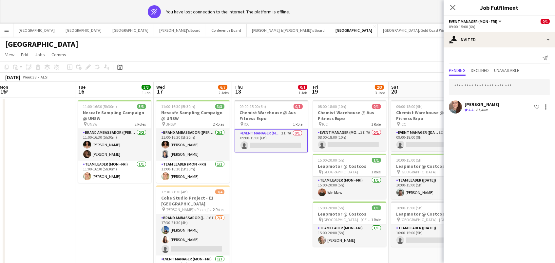
click at [350, 65] on app-toolbar "Copy Paste Paste Command V Paste with crew Command Shift V Paste linked Job Del…" at bounding box center [277, 67] width 555 height 11
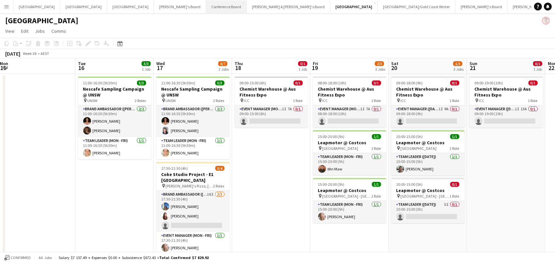
click at [206, 12] on button "Conference Board Close" at bounding box center [226, 6] width 41 height 13
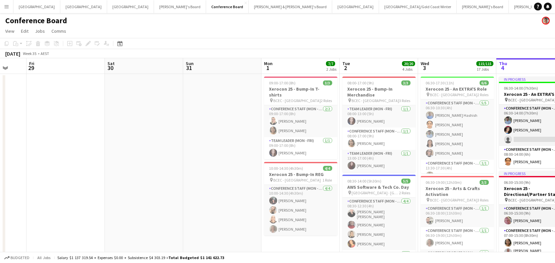
scroll to position [0, 199]
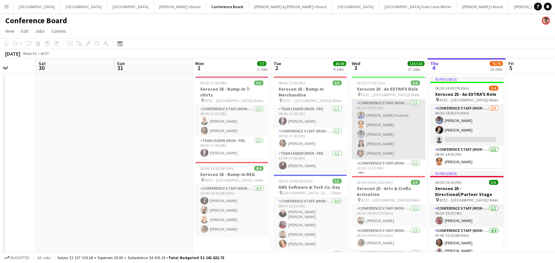
click at [407, 139] on app-card-role "Conference Staff (Mon - Fri) 5/5 06:30-10:30 (4h) Sohib Hashish Sayuri Sawant A…" at bounding box center [388, 130] width 73 height 60
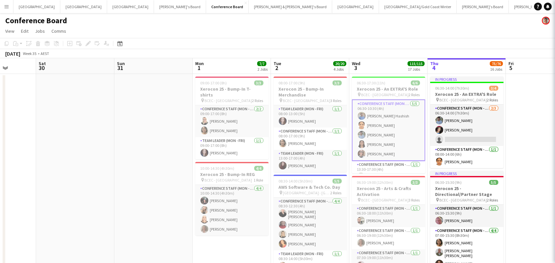
scroll to position [0, 198]
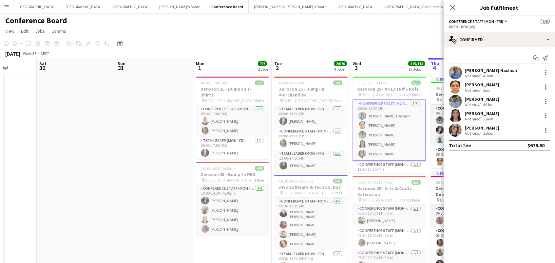
click at [478, 118] on div "Not rated" at bounding box center [473, 119] width 17 height 5
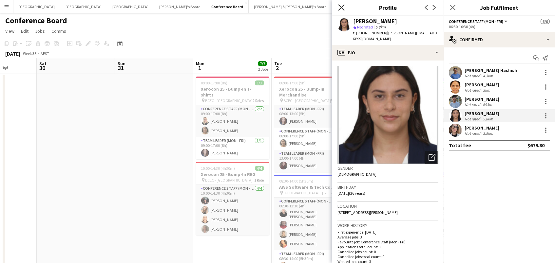
click at [338, 5] on icon "Close pop-in" at bounding box center [341, 7] width 6 height 6
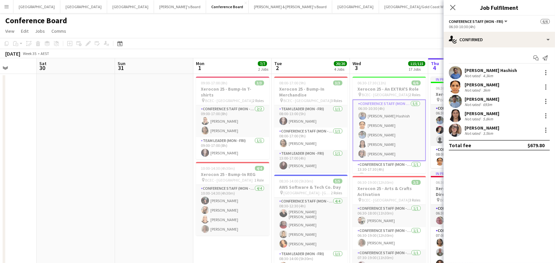
click at [117, 29] on app-page-menu "View Day view expanded Day view collapsed Month view Date picker Jump to today …" at bounding box center [277, 32] width 555 height 12
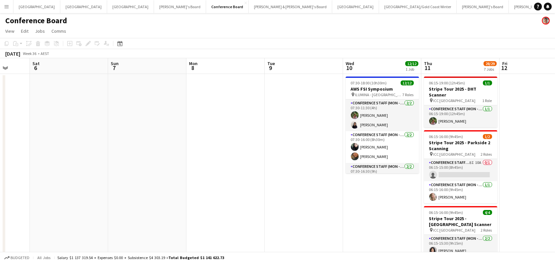
scroll to position [0, 318]
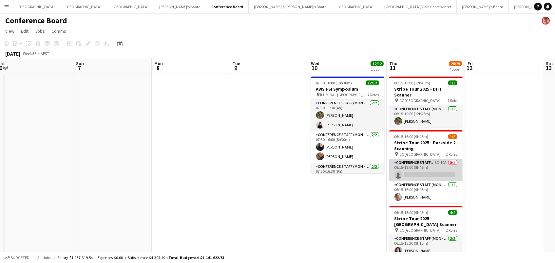
click at [422, 159] on app-card-role "Conference Staff (Mon - Fri) 8I 10A 0/1 06:15-15:00 (8h45m) single-neutral-acti…" at bounding box center [425, 170] width 73 height 22
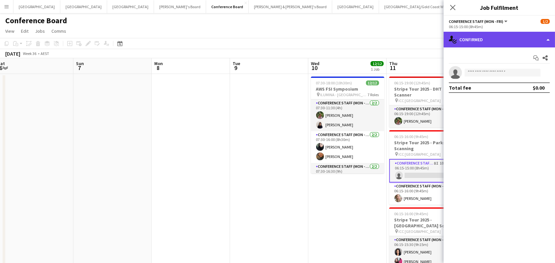
click at [478, 43] on div "single-neutral-actions-check-2 Confirmed" at bounding box center [499, 40] width 111 height 16
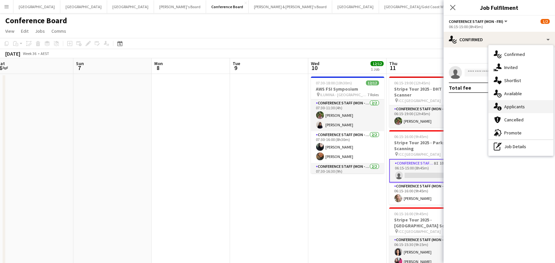
click at [505, 101] on div "single-neutral-actions-information Applicants" at bounding box center [520, 106] width 65 height 13
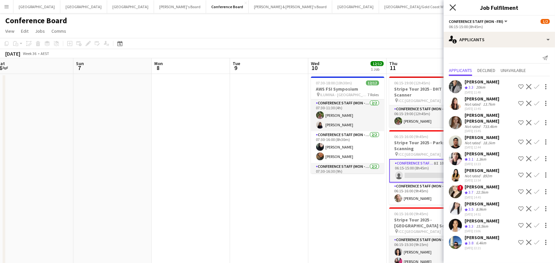
click at [452, 5] on icon "Close pop-in" at bounding box center [452, 7] width 6 height 6
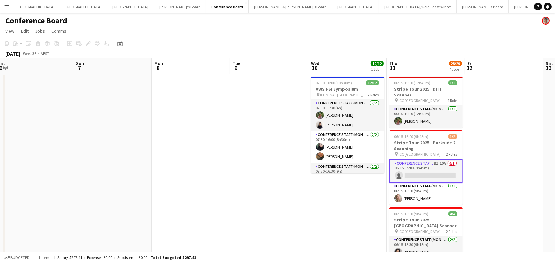
click at [4, 8] on app-icon "Menu" at bounding box center [6, 6] width 5 height 5
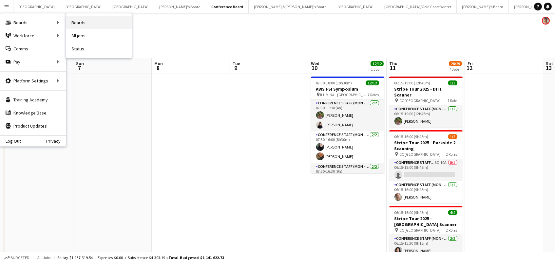
click at [81, 23] on link "Boards" at bounding box center [99, 22] width 66 height 13
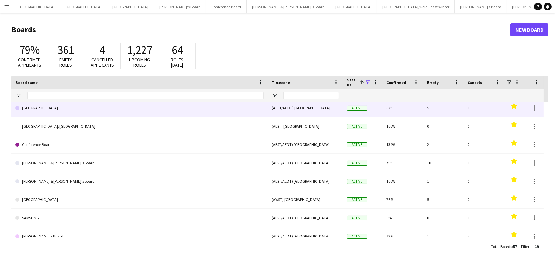
scroll to position [4, 0]
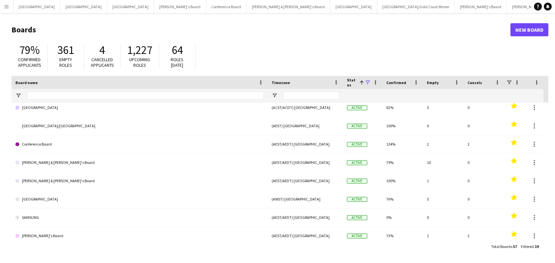
click at [7, 7] on app-icon "Menu" at bounding box center [6, 6] width 5 height 5
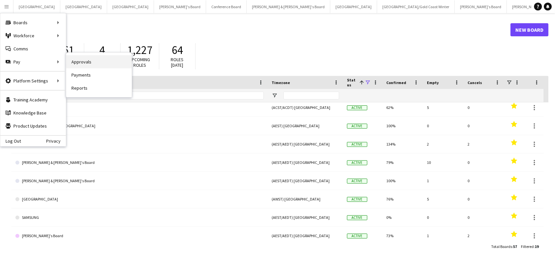
click at [75, 67] on link "Approvals" at bounding box center [99, 61] width 66 height 13
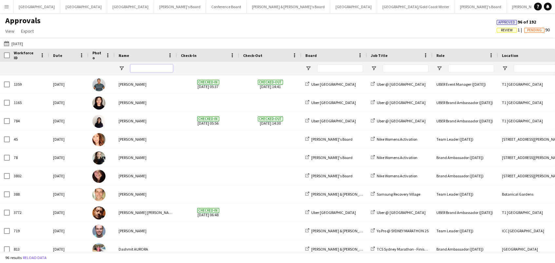
click at [139, 68] on input "Name Filter Input" at bounding box center [151, 69] width 43 height 8
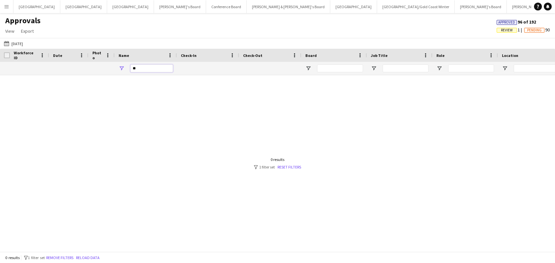
type input "*"
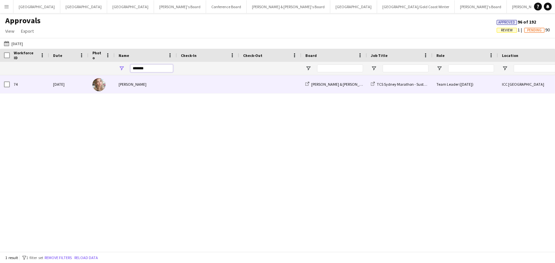
type input "********"
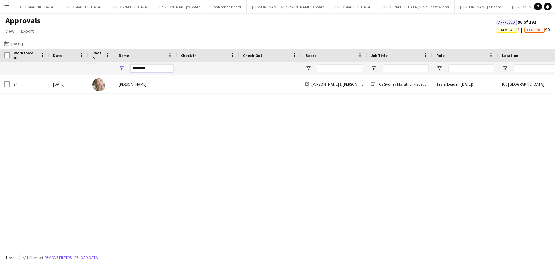
drag, startPoint x: 143, startPoint y: 81, endPoint x: 141, endPoint y: 67, distance: 14.3
click at [142, 67] on input "********" at bounding box center [151, 69] width 43 height 8
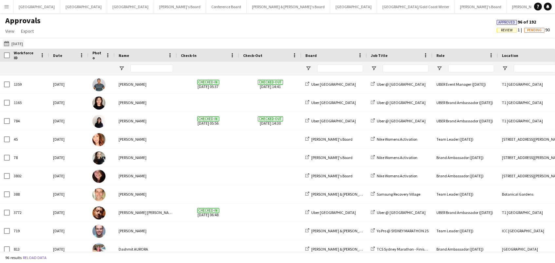
click at [24, 43] on button "30-08-2025 30-08-2025" at bounding box center [14, 44] width 22 height 8
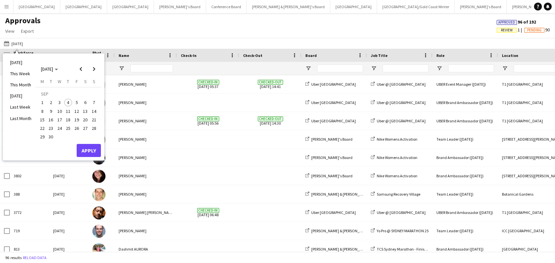
click at [66, 104] on span "4" at bounding box center [68, 103] width 8 height 8
click at [88, 154] on button "Apply" at bounding box center [89, 150] width 24 height 13
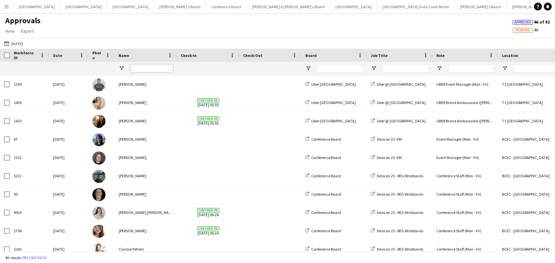
click at [149, 66] on input "Name Filter Input" at bounding box center [151, 69] width 43 height 8
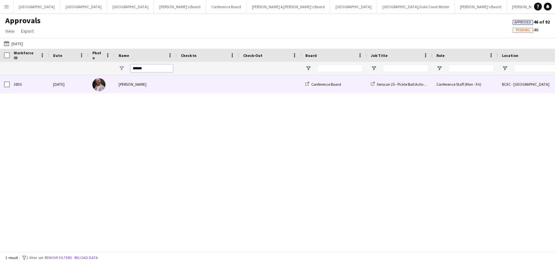
type input "******"
click at [168, 83] on div "Michael Anderson" at bounding box center [146, 84] width 62 height 18
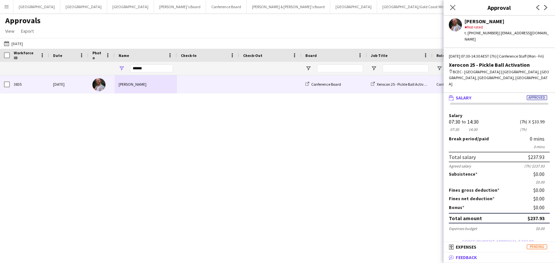
click at [487, 260] on mat-panel-title "bubble-pencil Feedback" at bounding box center [498, 258] width 109 height 6
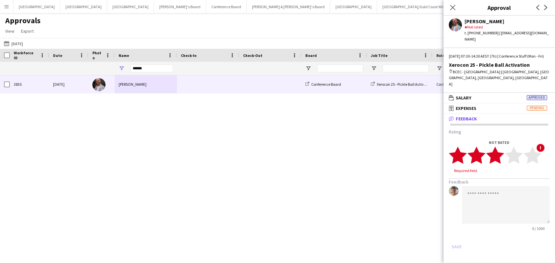
click at [501, 154] on icon "star" at bounding box center [495, 155] width 18 height 18
click at [499, 191] on textarea at bounding box center [506, 199] width 88 height 38
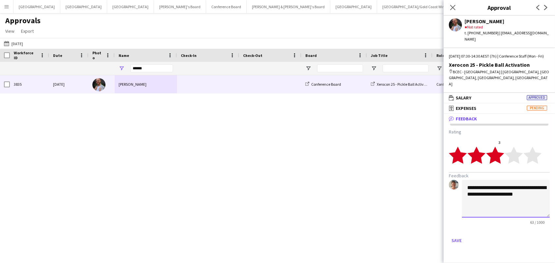
click at [503, 194] on textarea "**********" at bounding box center [506, 199] width 88 height 38
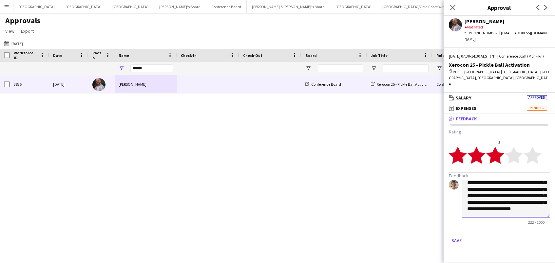
scroll to position [20, 0]
click at [511, 213] on textarea "**********" at bounding box center [506, 199] width 88 height 38
drag, startPoint x: 511, startPoint y: 213, endPoint x: 461, endPoint y: 211, distance: 50.5
click at [461, 211] on div "**********" at bounding box center [499, 202] width 101 height 45
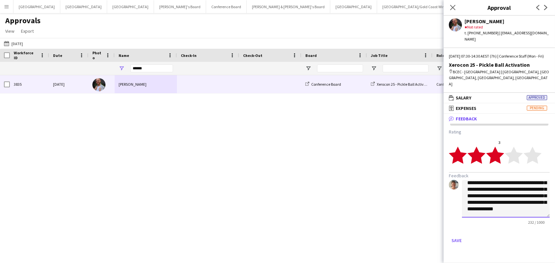
scroll to position [18, 0]
type textarea "**********"
click at [457, 238] on button "Save" at bounding box center [456, 241] width 15 height 10
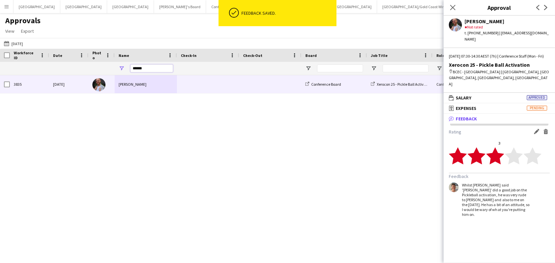
drag, startPoint x: 160, startPoint y: 69, endPoint x: 60, endPoint y: 56, distance: 100.8
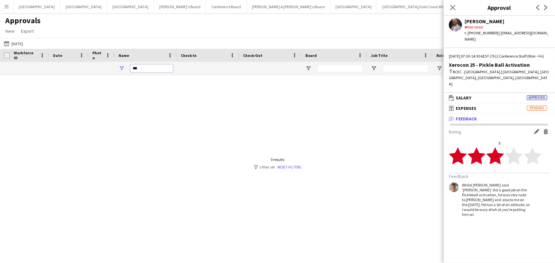
type input "***"
click at [60, 56] on span "Date" at bounding box center [57, 55] width 9 height 5
drag, startPoint x: 142, startPoint y: 69, endPoint x: 90, endPoint y: 46, distance: 56.7
click at [90, 46] on main "Approvals View Customise view Customise filters Reset Filters Reset View Reset …" at bounding box center [277, 133] width 555 height 241
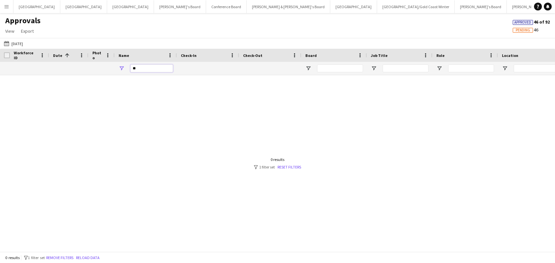
type input "*"
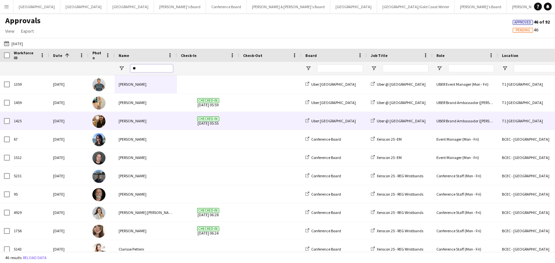
type input "***"
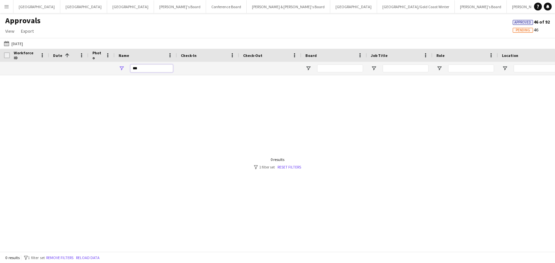
drag, startPoint x: 146, startPoint y: 69, endPoint x: 97, endPoint y: 66, distance: 49.5
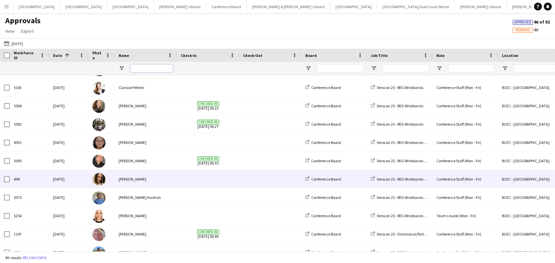
scroll to position [164, 0]
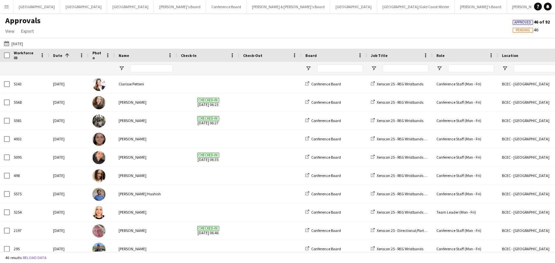
click at [13, 36] on app-page-menu "View Customise view Customise filters Reset Filters Reset View Reset All Export…" at bounding box center [23, 32] width 46 height 12
click at [7, 11] on button "Menu" at bounding box center [6, 6] width 13 height 13
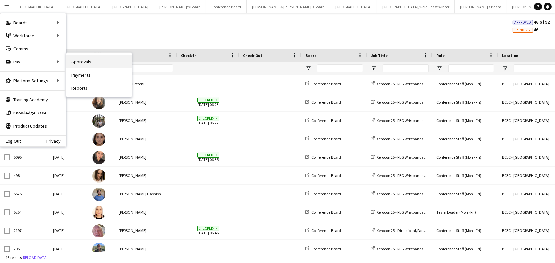
click at [76, 61] on link "Approvals" at bounding box center [99, 61] width 66 height 13
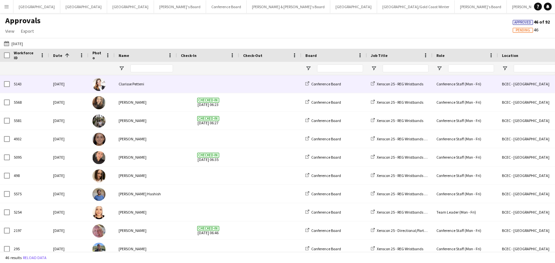
click at [66, 82] on div "[DATE]" at bounding box center [68, 84] width 39 height 18
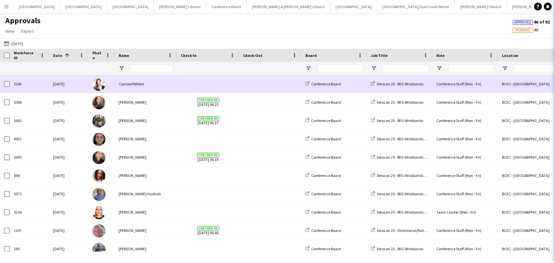
scroll to position [164, 0]
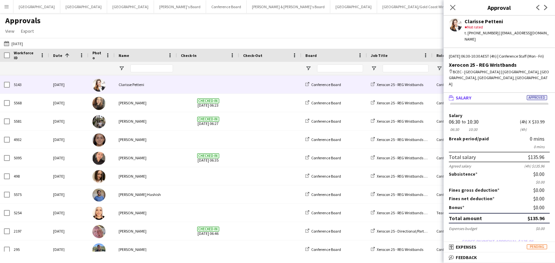
click at [424, 24] on div "Approvals View Customise view Customise filters Reset Filters Reset View Reset …" at bounding box center [277, 27] width 555 height 22
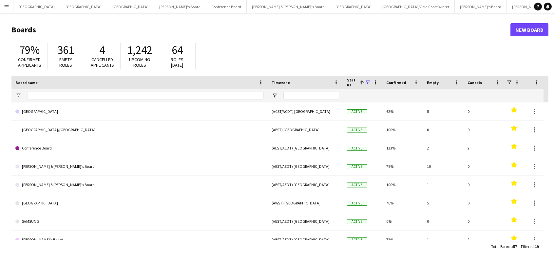
click at [9, 4] on app-icon "Menu" at bounding box center [6, 6] width 5 height 5
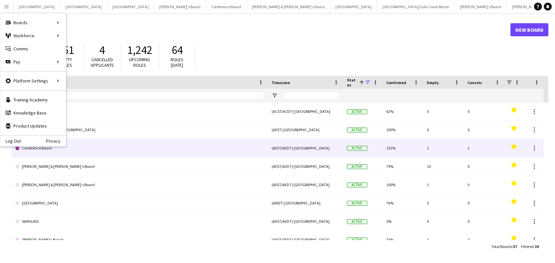
click at [78, 147] on link "Conference Board" at bounding box center [139, 148] width 248 height 18
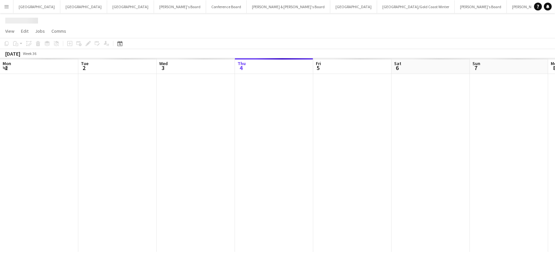
scroll to position [0, 156]
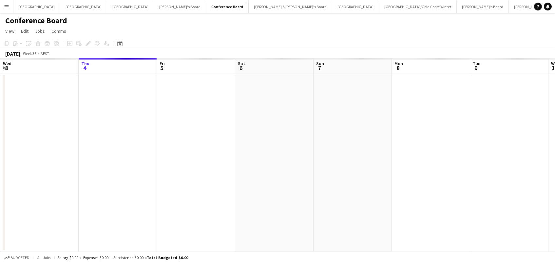
click at [7, 1] on button "Menu" at bounding box center [6, 6] width 13 height 13
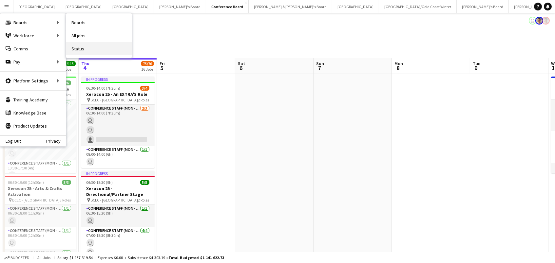
click at [77, 53] on link "Status" at bounding box center [99, 48] width 66 height 13
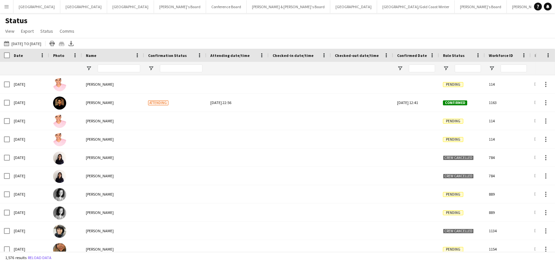
type input "**********"
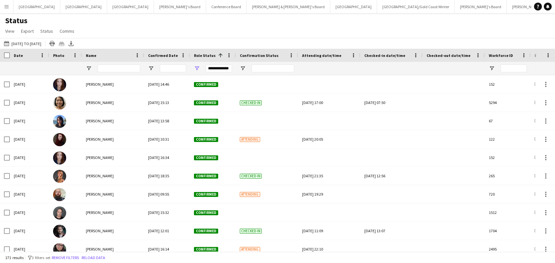
type input "**********"
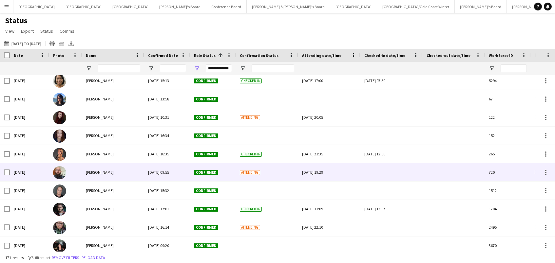
scroll to position [31, 0]
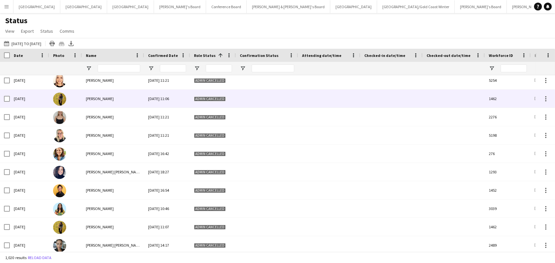
scroll to position [78, 0]
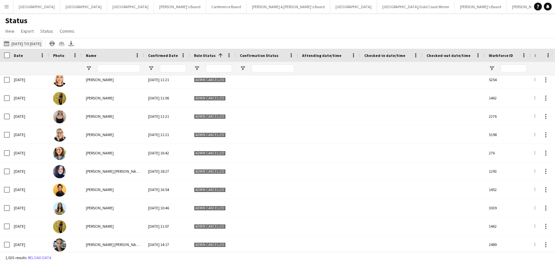
click at [22, 44] on button "04-09-2025 to 10-09-2025 08-09-2025 to 11-09-2025" at bounding box center [23, 44] width 40 height 8
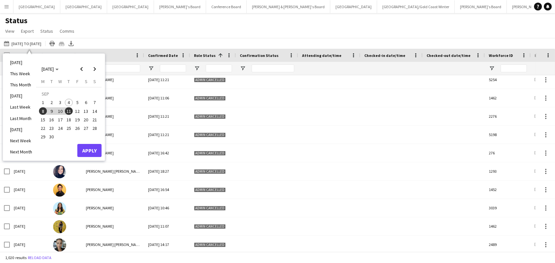
click at [45, 102] on span "1" at bounding box center [43, 103] width 8 height 8
click at [71, 112] on span "11" at bounding box center [69, 111] width 8 height 8
click at [93, 154] on button "Apply" at bounding box center [89, 150] width 24 height 13
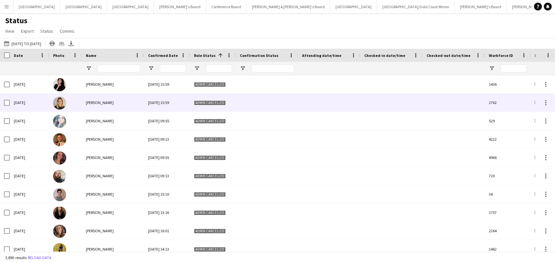
scroll to position [0, 0]
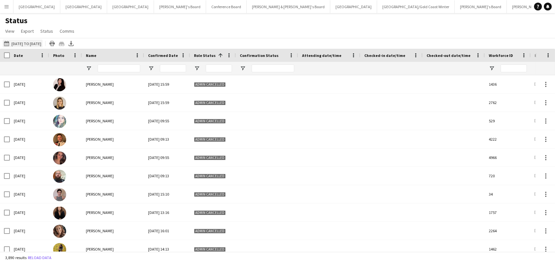
click at [37, 41] on button "04-09-2025 to 10-09-2025 01-09-2025 to 11-09-2025" at bounding box center [23, 44] width 40 height 8
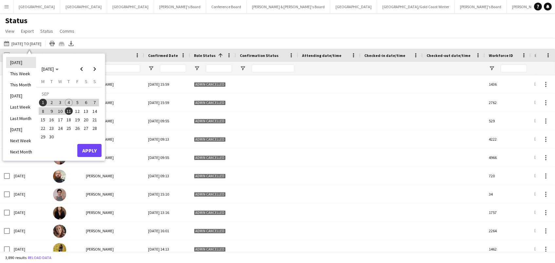
click at [18, 65] on li "[DATE]" at bounding box center [21, 62] width 30 height 11
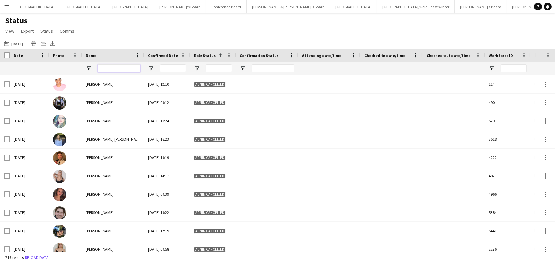
click at [126, 65] on input "Name Filter Input" at bounding box center [119, 69] width 43 height 8
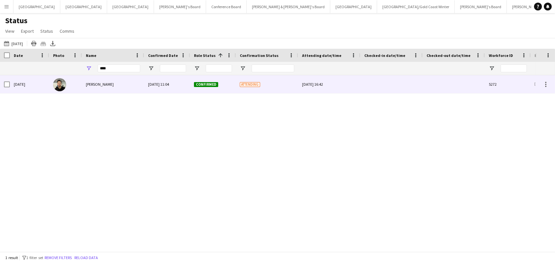
drag, startPoint x: 126, startPoint y: 64, endPoint x: 140, endPoint y: 87, distance: 27.4
click at [140, 87] on div "Aashish Chaudhary" at bounding box center [113, 84] width 62 height 18
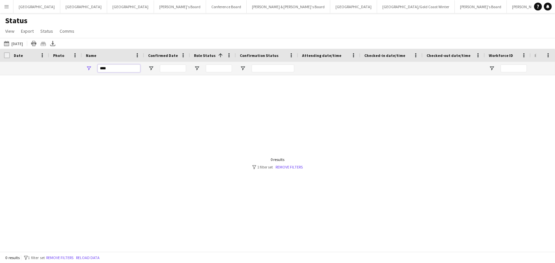
drag, startPoint x: 112, startPoint y: 67, endPoint x: 10, endPoint y: 66, distance: 101.5
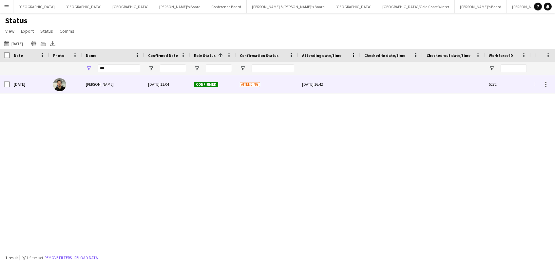
click at [42, 86] on div "[DATE]" at bounding box center [29, 84] width 39 height 18
click at [83, 85] on div "Aashish Chaudhary" at bounding box center [113, 84] width 62 height 18
click at [111, 89] on div "Aashish Chaudhary" at bounding box center [113, 84] width 62 height 18
click at [86, 84] on span "Aashish Chaudhary" at bounding box center [100, 84] width 28 height 5
click at [60, 86] on img at bounding box center [59, 84] width 13 height 13
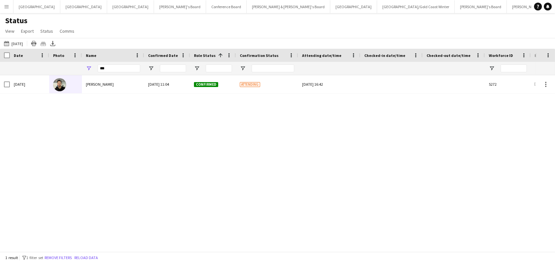
click at [121, 73] on div "***" at bounding box center [119, 68] width 43 height 13
drag, startPoint x: 112, startPoint y: 69, endPoint x: 3, endPoint y: 63, distance: 109.3
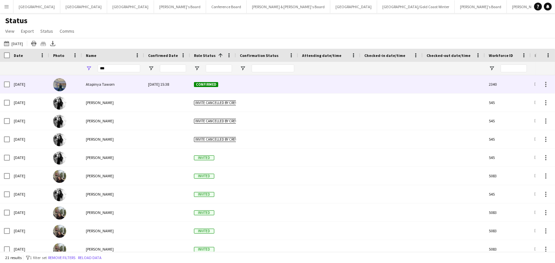
click at [144, 86] on div "Thu, 28 Aug 2025 15:38" at bounding box center [167, 84] width 46 height 18
click at [88, 85] on span "Atapinya Taworn" at bounding box center [100, 84] width 29 height 5
click at [64, 86] on img at bounding box center [59, 84] width 13 height 13
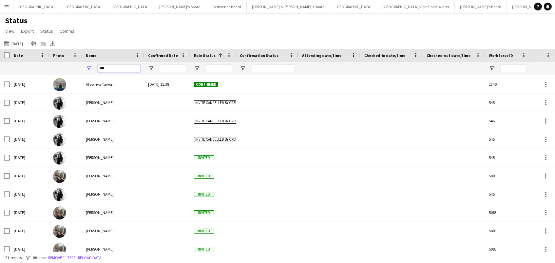
drag, startPoint x: 111, startPoint y: 69, endPoint x: 80, endPoint y: 69, distance: 31.1
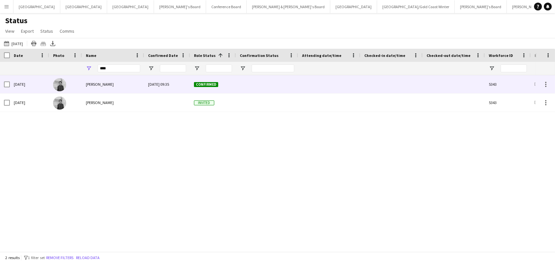
click at [121, 85] on div "Yash Charbhe" at bounding box center [113, 84] width 62 height 18
click at [122, 77] on div "Yash Charbhe" at bounding box center [113, 84] width 62 height 18
click at [29, 85] on div "[DATE]" at bounding box center [29, 84] width 39 height 18
click at [168, 86] on div "Wed, 16 Jul 2025 09:35" at bounding box center [167, 84] width 46 height 18
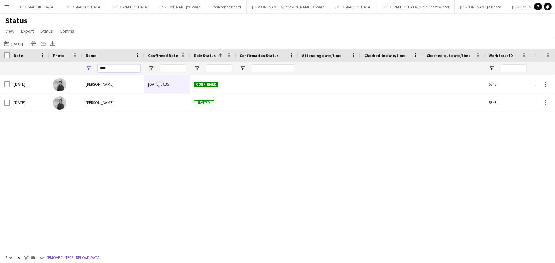
drag, startPoint x: 103, startPoint y: 69, endPoint x: 60, endPoint y: 70, distance: 43.3
click at [115, 67] on input "****" at bounding box center [119, 69] width 43 height 8
drag, startPoint x: 115, startPoint y: 67, endPoint x: 28, endPoint y: 66, distance: 86.8
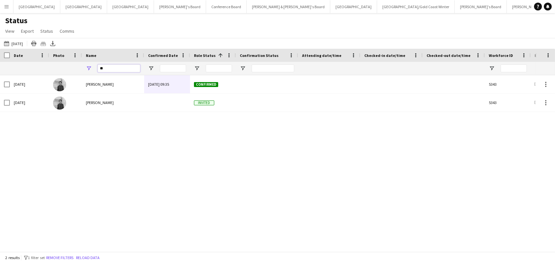
type input "*"
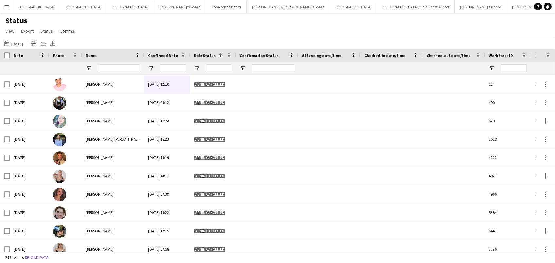
click at [147, 33] on div "Status View Views Default view New view Update view Delete view Edit name Custo…" at bounding box center [277, 27] width 555 height 22
click at [7, 7] on app-icon "Menu" at bounding box center [6, 6] width 5 height 5
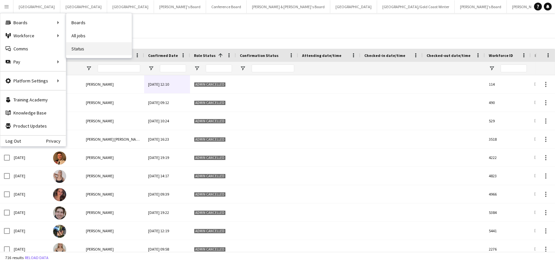
click at [79, 52] on link "Status" at bounding box center [99, 48] width 66 height 13
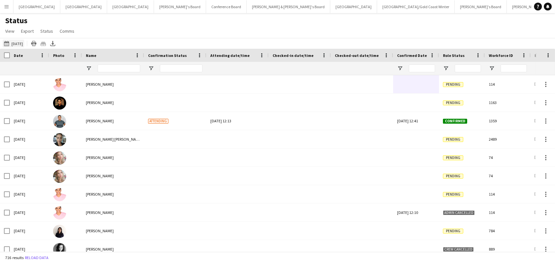
click at [16, 41] on button "04-09-2025 to 10-09-2025 Today" at bounding box center [14, 44] width 22 height 8
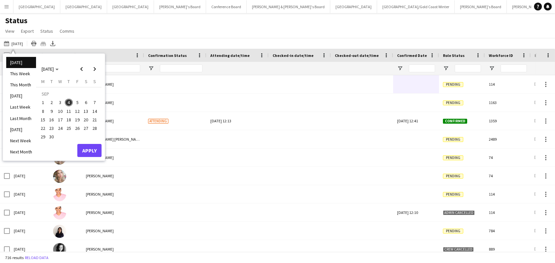
click at [157, 25] on div "Status View Views Default view New view Update view Delete view Edit name Custo…" at bounding box center [277, 27] width 555 height 22
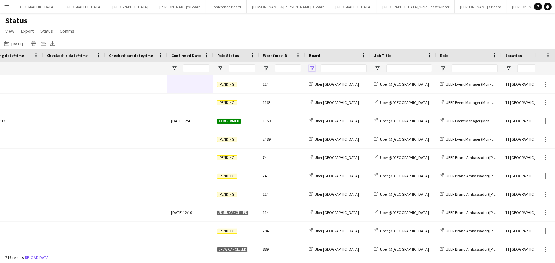
click at [313, 66] on span "Open Filter Menu" at bounding box center [312, 69] width 6 height 6
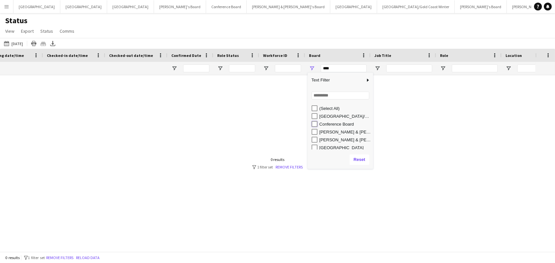
type input "**********"
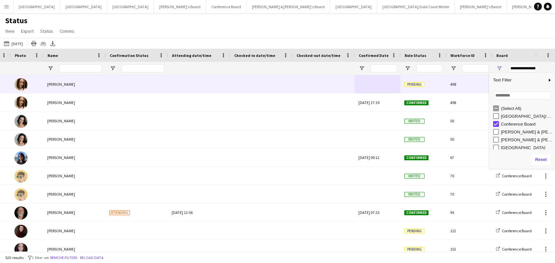
scroll to position [0, 100]
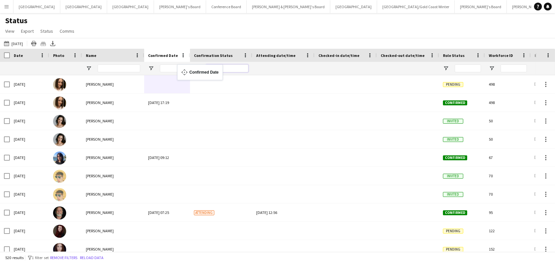
drag, startPoint x: 407, startPoint y: 56, endPoint x: 196, endPoint y: 68, distance: 211.3
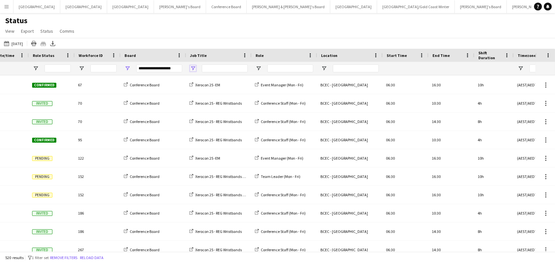
click at [191, 67] on span "Open Filter Menu" at bounding box center [193, 69] width 6 height 6
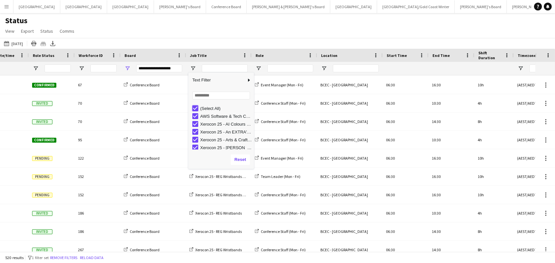
type input "***"
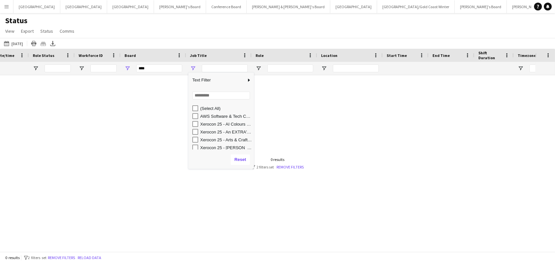
type input "**********"
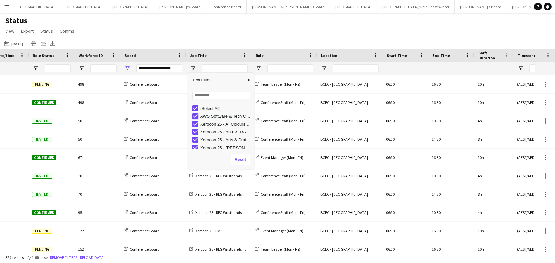
type input "**********"
click at [36, 66] on span "Open Filter Menu" at bounding box center [36, 69] width 6 height 6
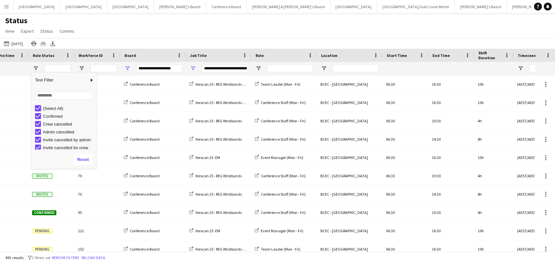
type input "***"
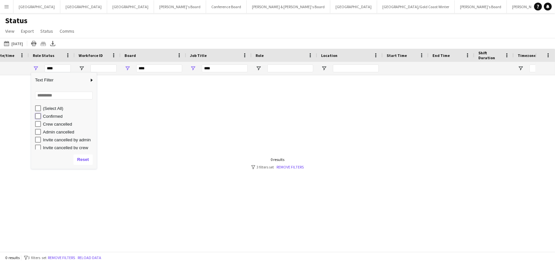
type input "**********"
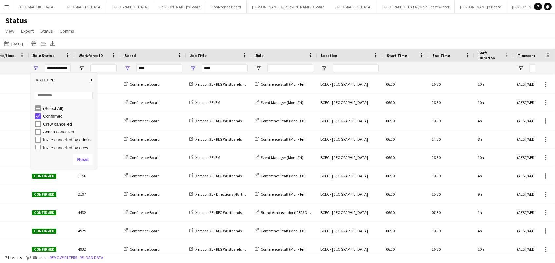
type input "**********"
click at [137, 38] on div "04-09-2025 to 10-09-2025 Today Today This Week This Month Yesterday Last Week L…" at bounding box center [277, 43] width 555 height 11
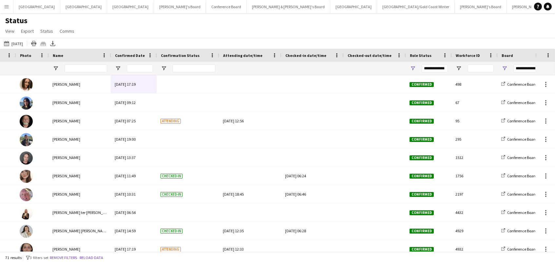
click at [397, 24] on div "Status View Views Default view New view Update view Delete view Edit name Custo…" at bounding box center [277, 27] width 555 height 22
click at [162, 68] on span "Open Filter Menu" at bounding box center [164, 69] width 6 height 6
type input "***"
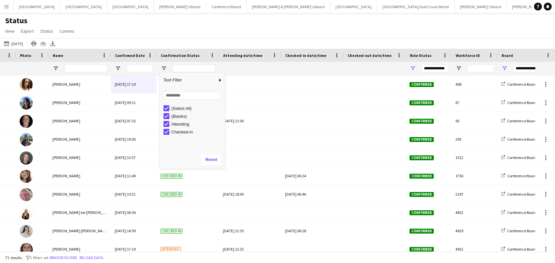
type input "***"
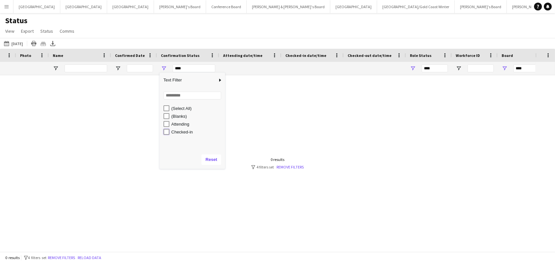
type input "**********"
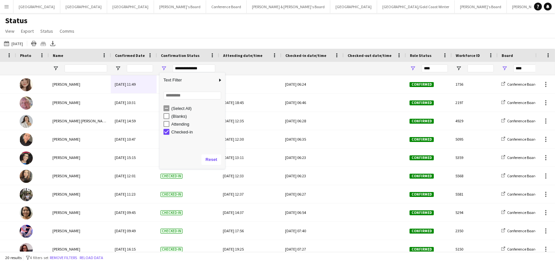
type input "**********"
type input "***"
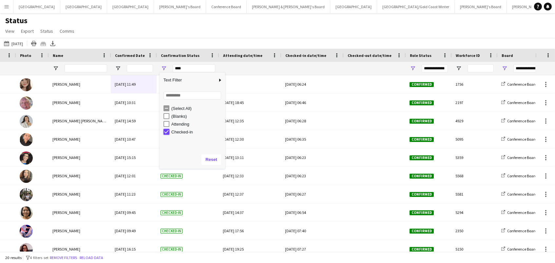
type input "***"
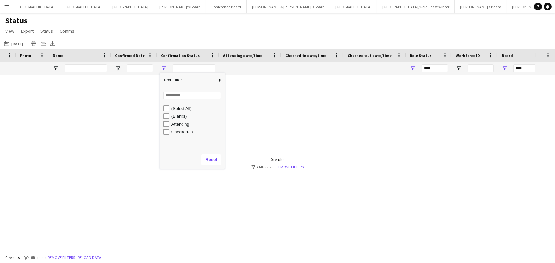
type input "**********"
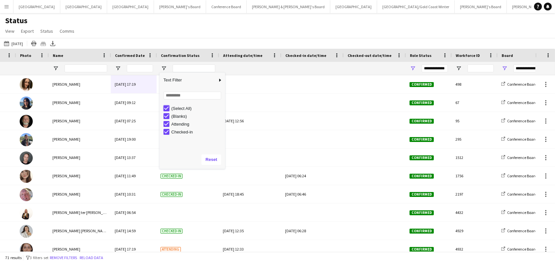
type input "***"
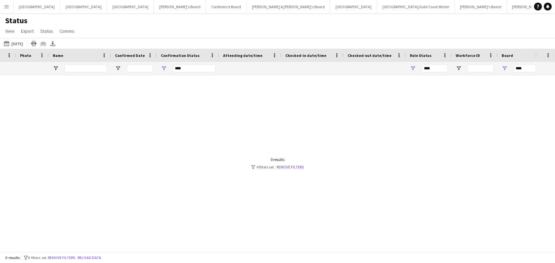
click at [151, 25] on div "Status View Views Default view New view Update view Delete view Edit name Custo…" at bounding box center [277, 27] width 555 height 22
click at [206, 2] on button "Conference Board Close" at bounding box center [226, 6] width 41 height 13
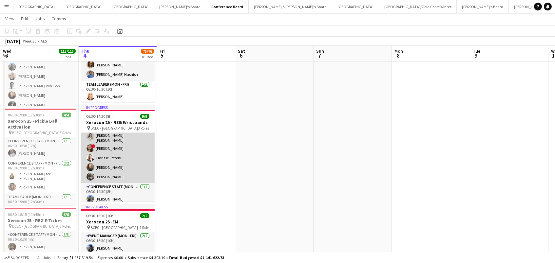
scroll to position [55, 0]
click at [118, 152] on app-card-role "Conference Staff (Mon - Fri) 7/7 06:30-10:30 (4h) Manish Yadav Russ Gallagher R…" at bounding box center [117, 143] width 73 height 81
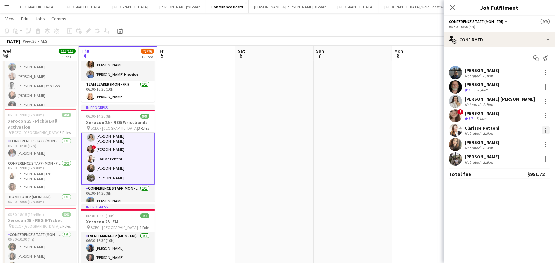
click at [546, 130] on div at bounding box center [546, 130] width 8 height 8
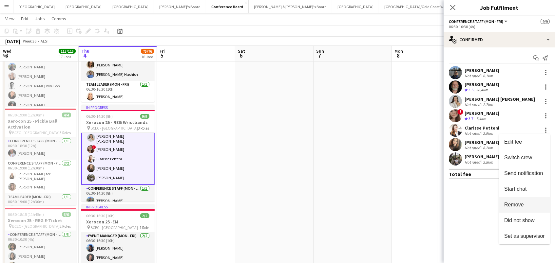
click at [530, 204] on span "Remove" at bounding box center [524, 205] width 41 height 6
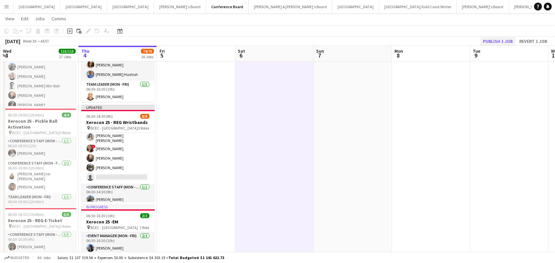
click at [491, 42] on button "Publish 1 job" at bounding box center [497, 41] width 35 height 9
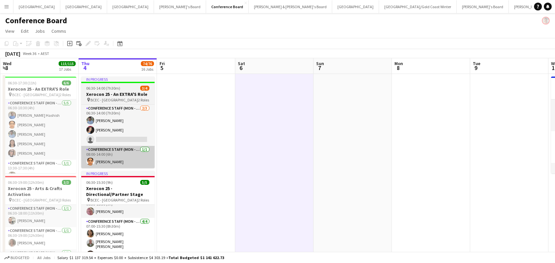
scroll to position [0, 0]
click at [115, 89] on span "06:30-14:00 (7h30m)" at bounding box center [103, 88] width 34 height 5
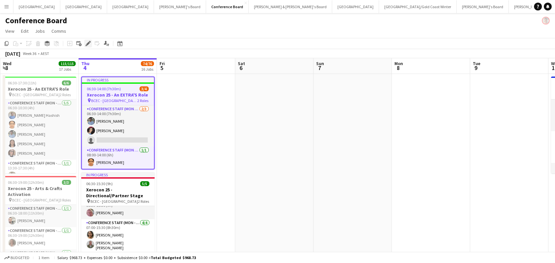
click at [88, 43] on icon "Edit" at bounding box center [87, 43] width 5 height 5
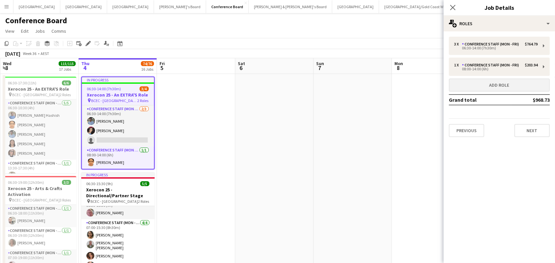
click at [476, 88] on button "Add role" at bounding box center [499, 85] width 101 height 13
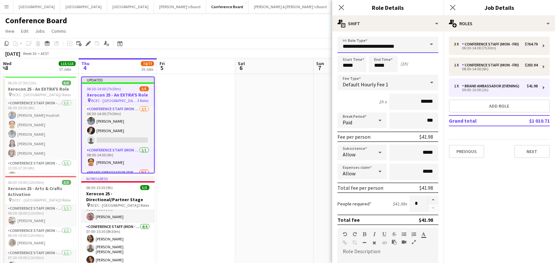
click at [395, 42] on input "**********" at bounding box center [387, 45] width 101 height 16
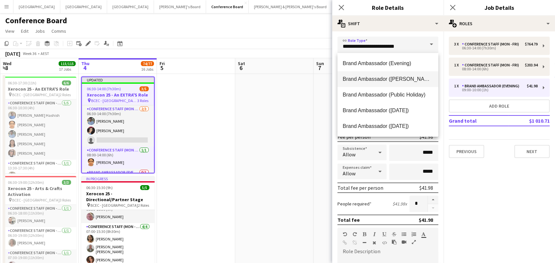
click at [387, 82] on span "Brand Ambassador ([PERSON_NAME])" at bounding box center [388, 79] width 90 height 6
type input "**********"
type input "******"
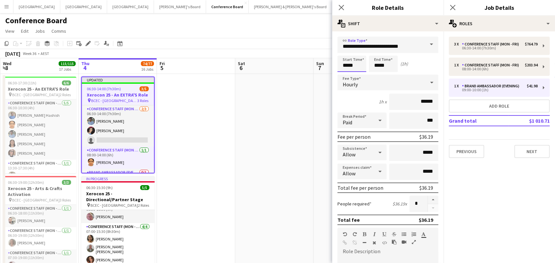
click at [349, 65] on input "*****" at bounding box center [351, 64] width 29 height 16
click at [346, 73] on div at bounding box center [345, 75] width 13 height 7
click at [345, 74] on div at bounding box center [345, 75] width 13 height 7
click at [357, 74] on div at bounding box center [358, 75] width 13 height 7
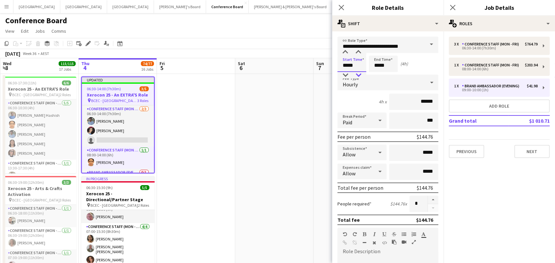
type input "*****"
click at [357, 74] on div at bounding box center [358, 75] width 13 height 7
click at [381, 64] on input "*****" at bounding box center [383, 64] width 29 height 16
click at [377, 75] on div at bounding box center [376, 75] width 13 height 7
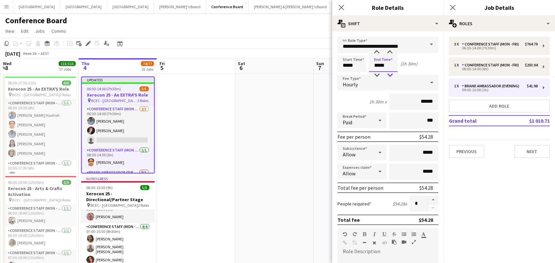
click at [393, 75] on div at bounding box center [389, 75] width 13 height 7
type input "*****"
click at [376, 77] on div at bounding box center [376, 75] width 13 height 7
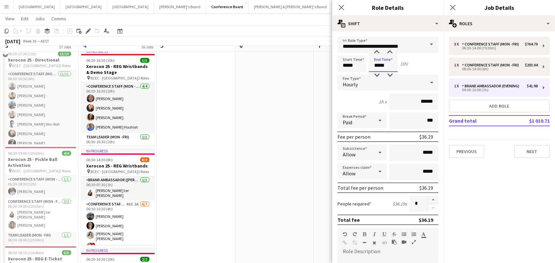
scroll to position [231, 0]
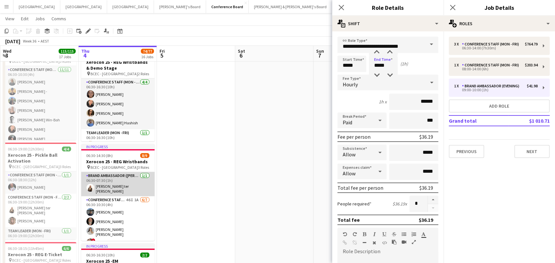
click at [118, 184] on app-card-role "Brand Ambassador (Mon - Fri) 1/1 06:30-07:30 (1h) Raquel ter Haar" at bounding box center [117, 184] width 73 height 24
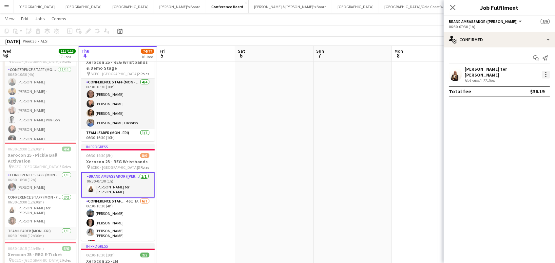
click at [548, 74] on div at bounding box center [546, 75] width 8 height 8
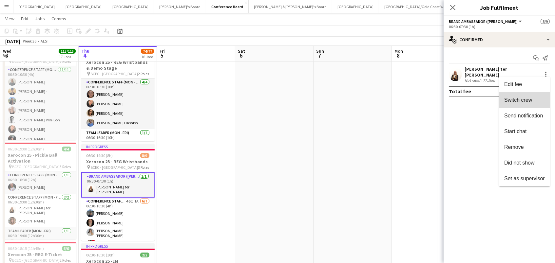
click at [536, 97] on span "Switch crew" at bounding box center [524, 100] width 41 height 6
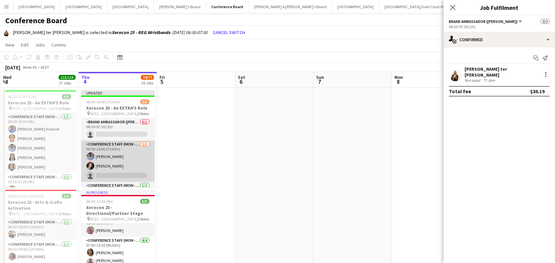
scroll to position [0, 0]
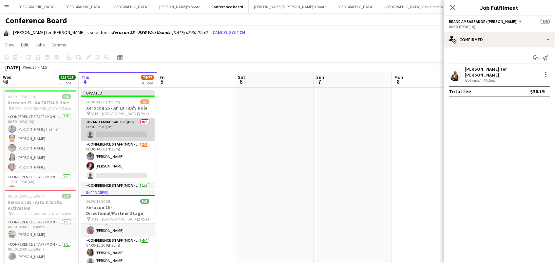
click at [121, 121] on app-card-role "Brand Ambassador (Mon - Fri) 0/1 06:30-07:30 (1h) single-neutral-actions" at bounding box center [117, 130] width 73 height 22
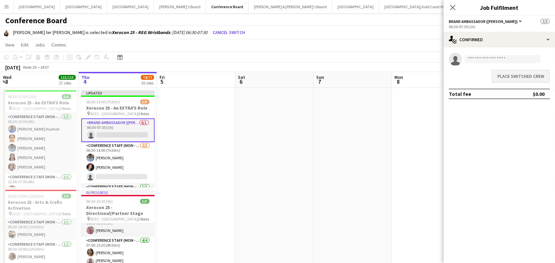
click at [533, 75] on button "Place switched crew" at bounding box center [521, 76] width 58 height 13
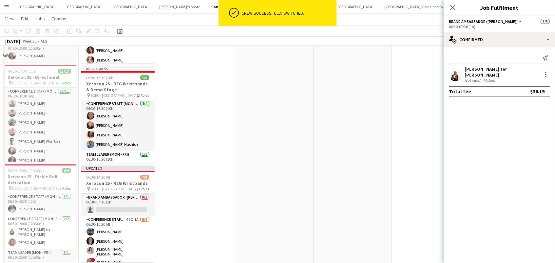
scroll to position [250, 0]
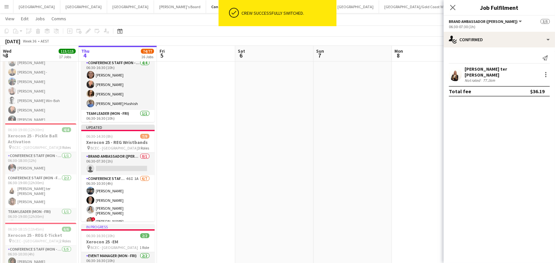
click at [112, 161] on app-card-role "Brand Ambassador (Mon - Fri) 0/1 06:30-07:30 (1h) single-neutral-actions" at bounding box center [117, 164] width 73 height 22
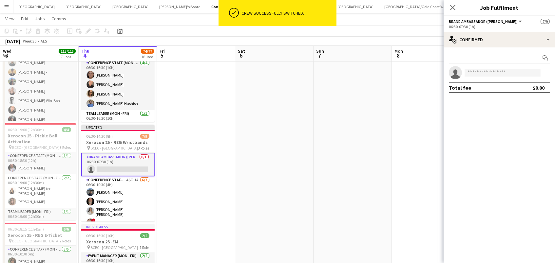
scroll to position [16, 0]
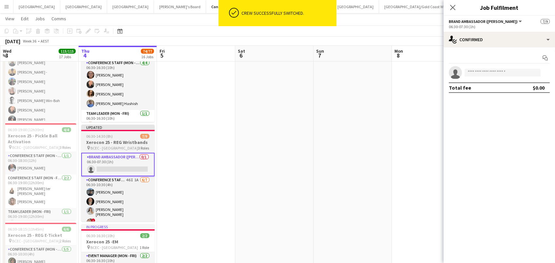
click at [104, 138] on span "06:30-14:30 (8h)" at bounding box center [99, 136] width 27 height 5
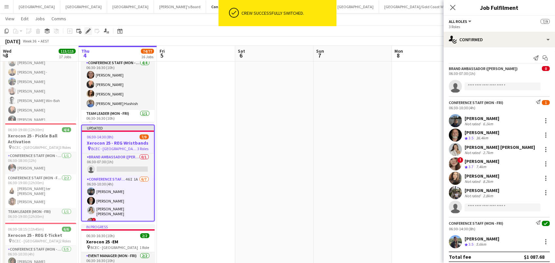
click at [84, 32] on div "Edit" at bounding box center [88, 31] width 8 height 8
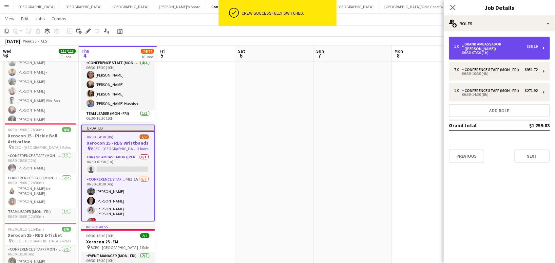
click at [499, 52] on div "1 x Brand Ambassador (Mon - Fri) $36.19 06:30-07:30 (1h)" at bounding box center [499, 48] width 101 height 23
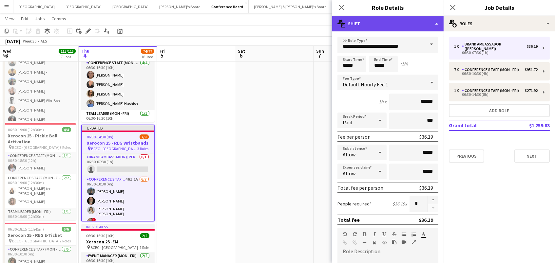
click at [349, 26] on div "multiple-actions-text Shift" at bounding box center [387, 24] width 111 height 16
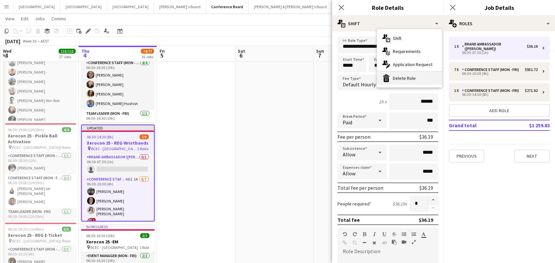
click at [390, 79] on div "bin-2 Delete Role" at bounding box center [409, 78] width 65 height 13
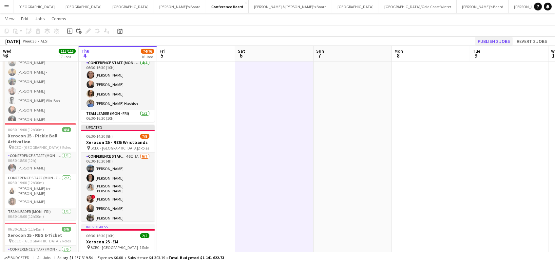
click at [488, 42] on button "Publish 2 jobs" at bounding box center [494, 41] width 38 height 9
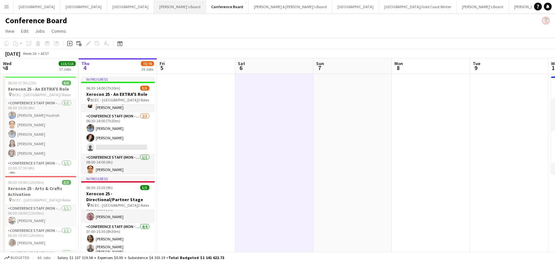
scroll to position [0, 0]
click at [7, 6] on app-icon "Menu" at bounding box center [6, 6] width 5 height 5
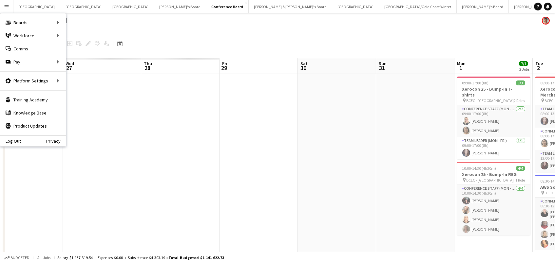
scroll to position [0, 145]
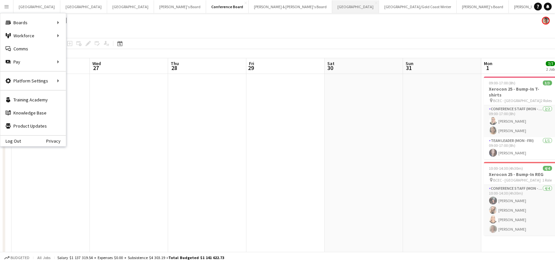
click at [332, 12] on button "Sydney Close" at bounding box center [355, 6] width 47 height 13
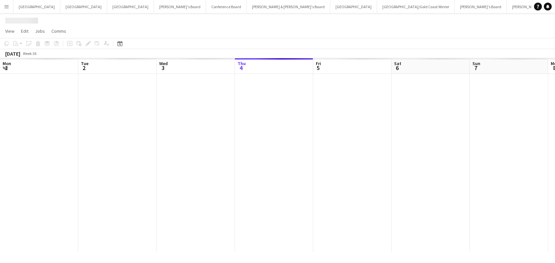
scroll to position [0, 156]
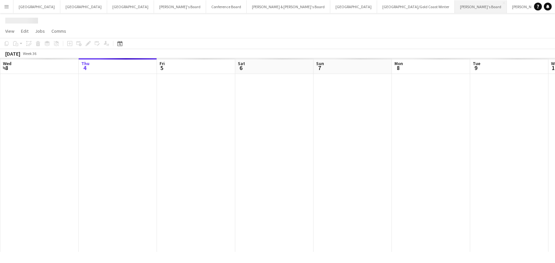
click at [455, 9] on button "Vicky's Board Close" at bounding box center [481, 6] width 52 height 13
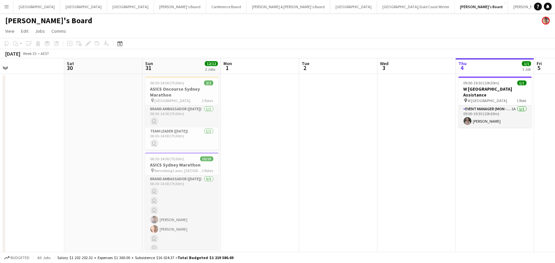
scroll to position [0, 149]
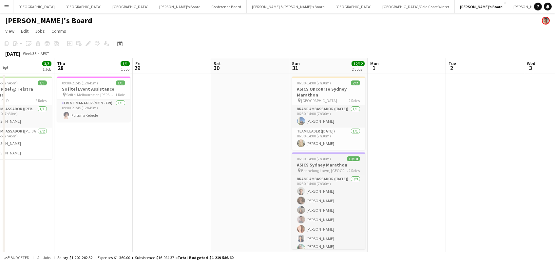
click at [330, 166] on h3 "ASICS Sydney Marathon" at bounding box center [328, 165] width 73 height 6
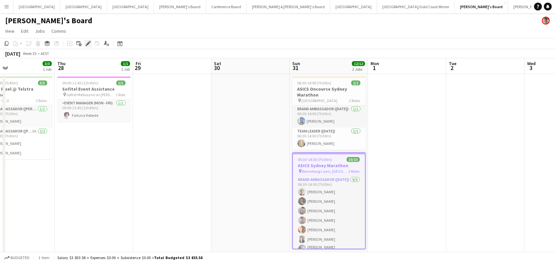
click at [88, 41] on icon "Edit" at bounding box center [87, 43] width 5 height 5
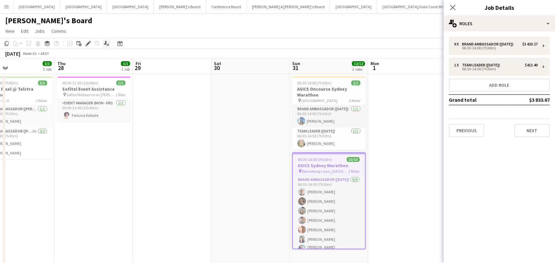
click at [104, 42] on icon "Applicants" at bounding box center [106, 43] width 5 height 5
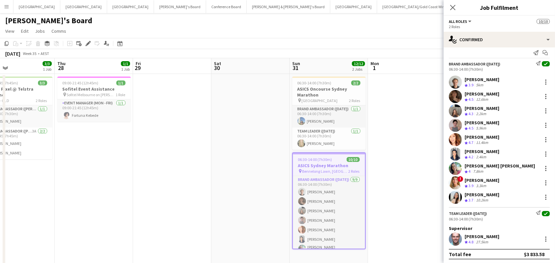
scroll to position [5, 0]
click at [5, 8] on app-icon "Menu" at bounding box center [6, 6] width 5 height 5
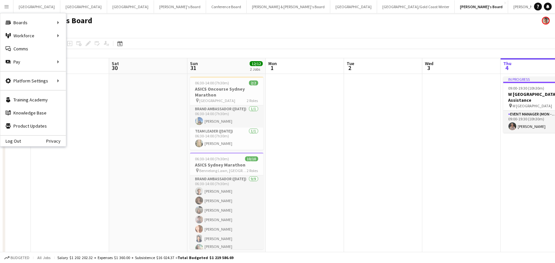
scroll to position [0, 316]
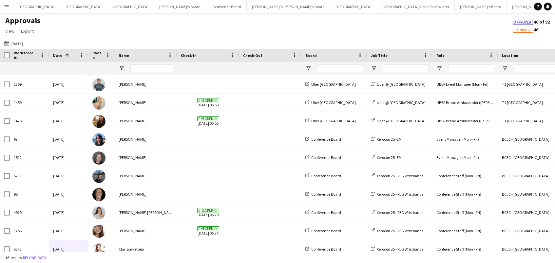
scroll to position [164, 0]
